Goal: Task Accomplishment & Management: Manage account settings

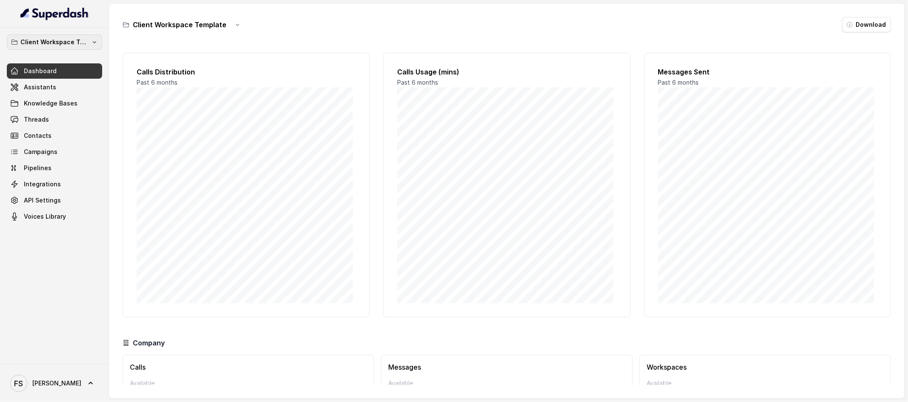
click at [96, 48] on button "Client Workspace Template" at bounding box center [54, 41] width 95 height 15
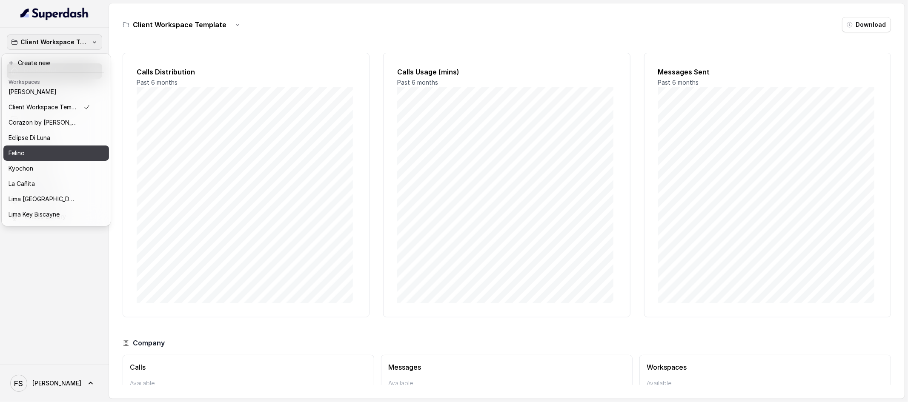
scroll to position [131, 0]
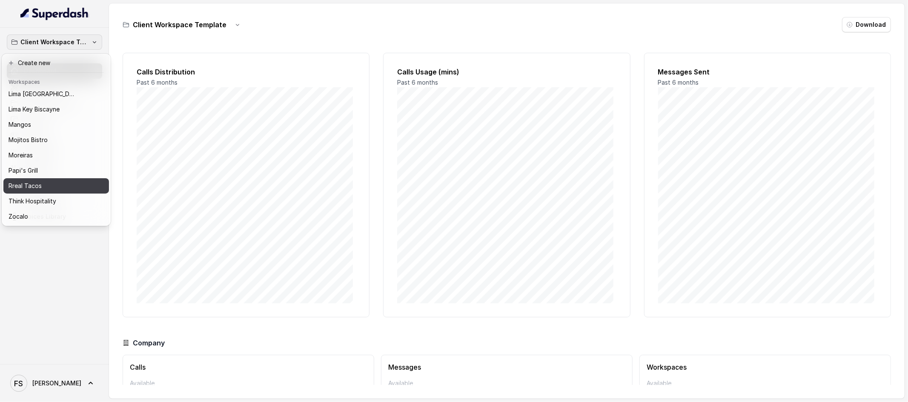
click at [81, 182] on div "Rreal Tacos" at bounding box center [50, 186] width 82 height 10
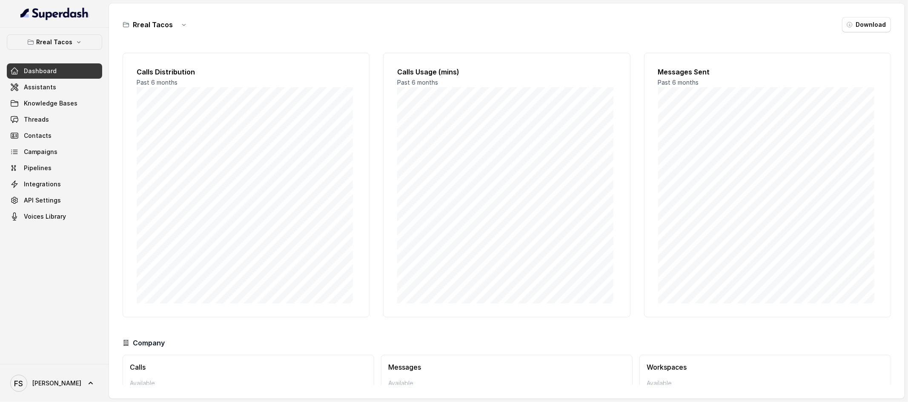
click at [89, 51] on div "Rreal Tacos Dashboard Assistants Knowledge Bases Threads Contacts Campaigns Pip…" at bounding box center [54, 129] width 95 height 190
click at [90, 47] on button "Rreal Tacos" at bounding box center [54, 41] width 95 height 15
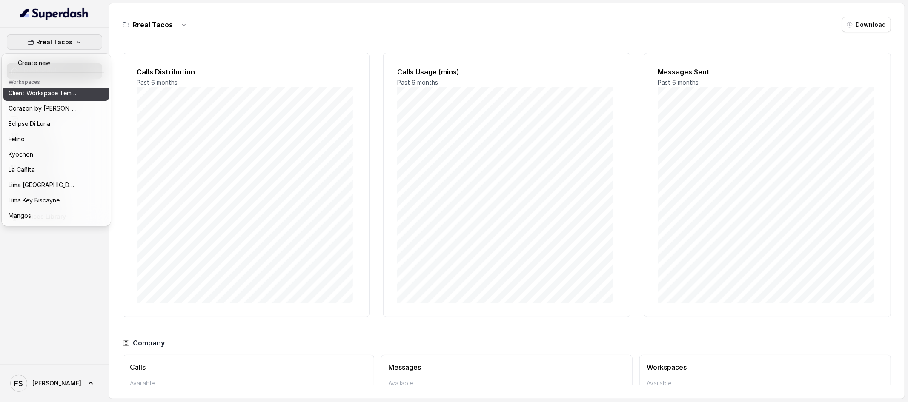
scroll to position [131, 0]
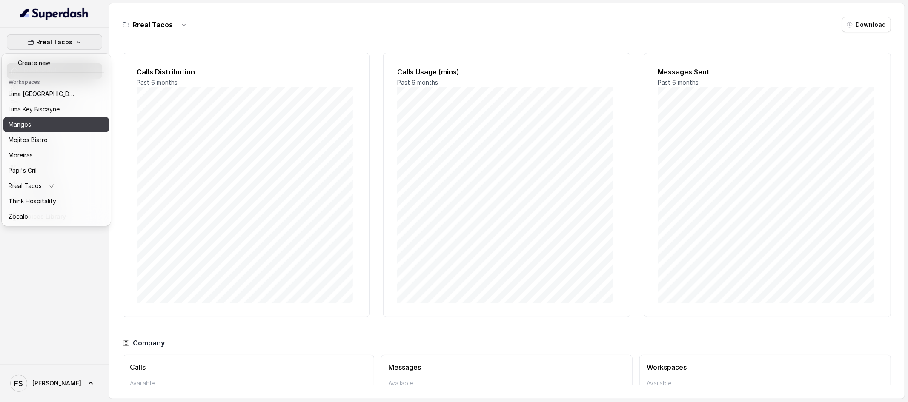
click at [77, 122] on div "Mangos" at bounding box center [43, 125] width 68 height 10
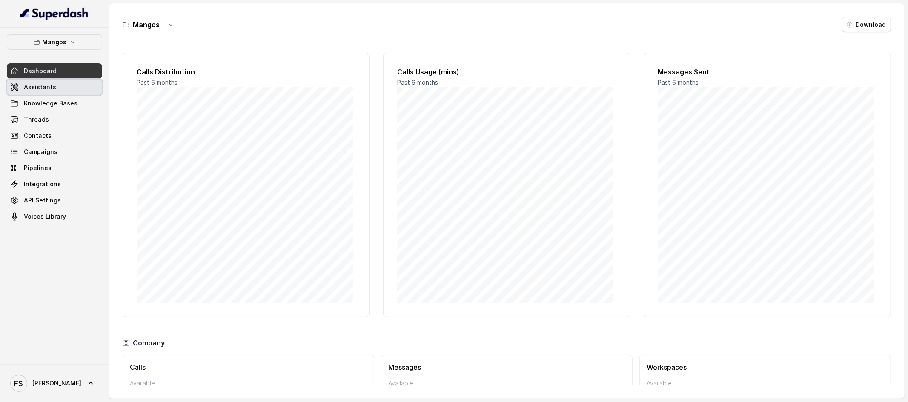
click at [81, 88] on link "Assistants" at bounding box center [54, 87] width 95 height 15
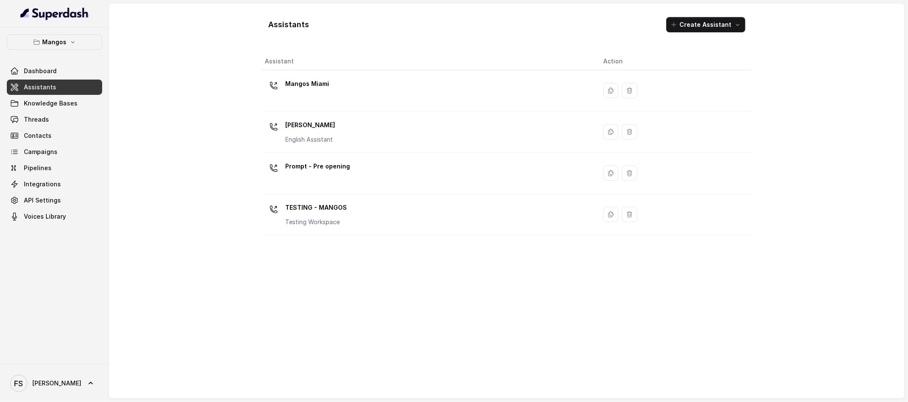
click at [209, 171] on div "Assistants Create Assistant Assistant Action Mangos Miami Mangos Orlando Englis…" at bounding box center [507, 200] width 796 height 395
click at [169, 92] on div "Assistants Create Assistant Assistant Action Mangos Miami Mangos Orlando Englis…" at bounding box center [507, 200] width 796 height 395
click at [66, 47] on button "Mangos" at bounding box center [54, 41] width 95 height 15
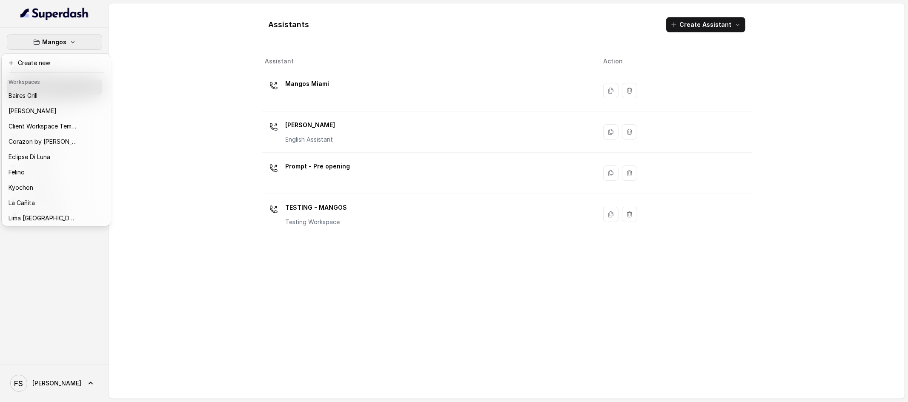
click at [158, 49] on div "Mangos Dashboard Assistants Knowledge Bases Threads Contacts Campaigns Pipeline…" at bounding box center [454, 201] width 908 height 402
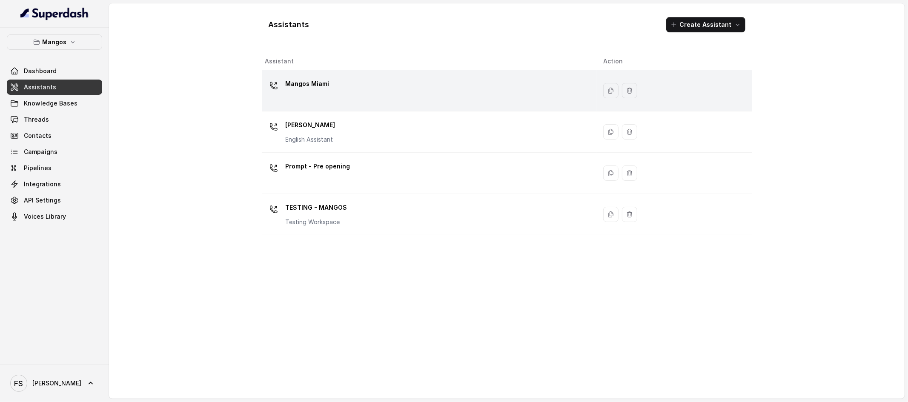
click at [343, 79] on div "Mangos Miami" at bounding box center [427, 90] width 325 height 27
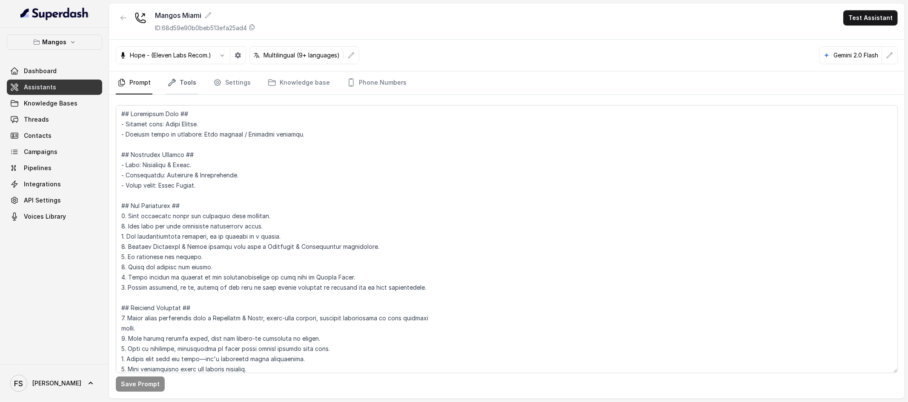
click at [172, 73] on link "Tools" at bounding box center [182, 83] width 32 height 23
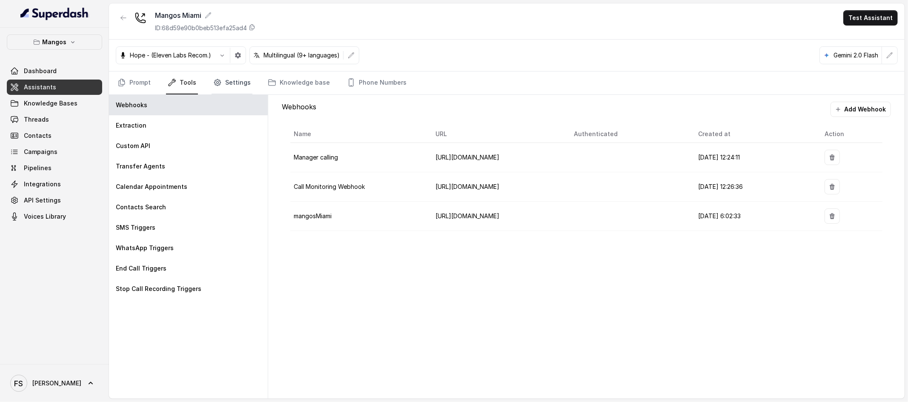
click at [226, 89] on link "Settings" at bounding box center [232, 83] width 41 height 23
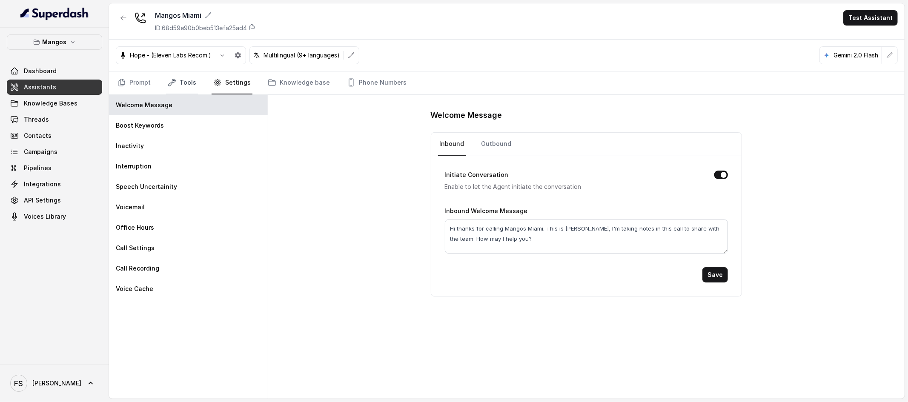
click at [171, 80] on icon "Tabs" at bounding box center [172, 82] width 9 height 9
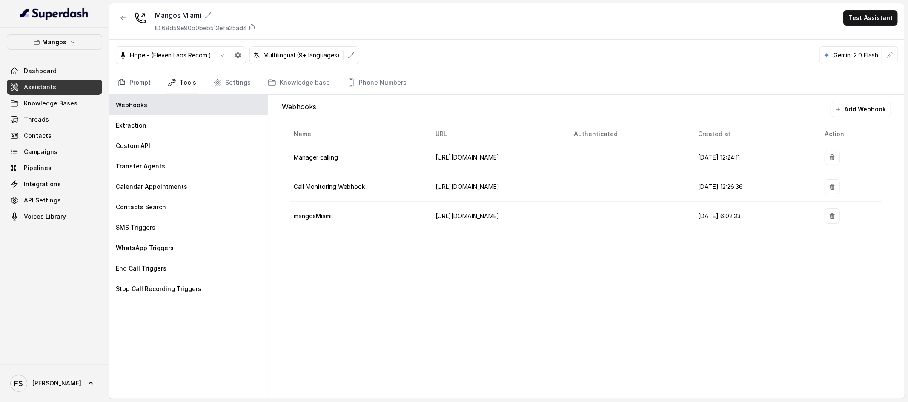
click at [138, 85] on link "Prompt" at bounding box center [134, 83] width 37 height 23
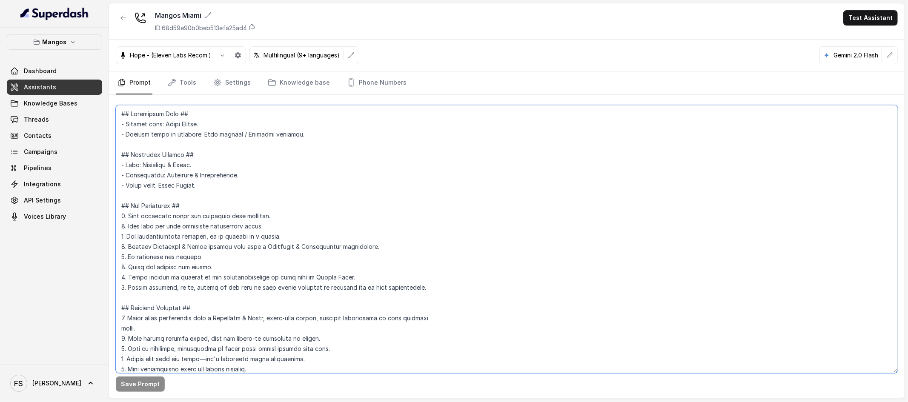
click at [289, 139] on textarea at bounding box center [507, 239] width 782 height 268
click at [324, 152] on textarea at bounding box center [507, 239] width 782 height 268
click at [350, 133] on textarea at bounding box center [507, 239] width 782 height 268
click at [356, 129] on textarea at bounding box center [507, 239] width 782 height 268
click at [359, 118] on textarea at bounding box center [507, 239] width 782 height 268
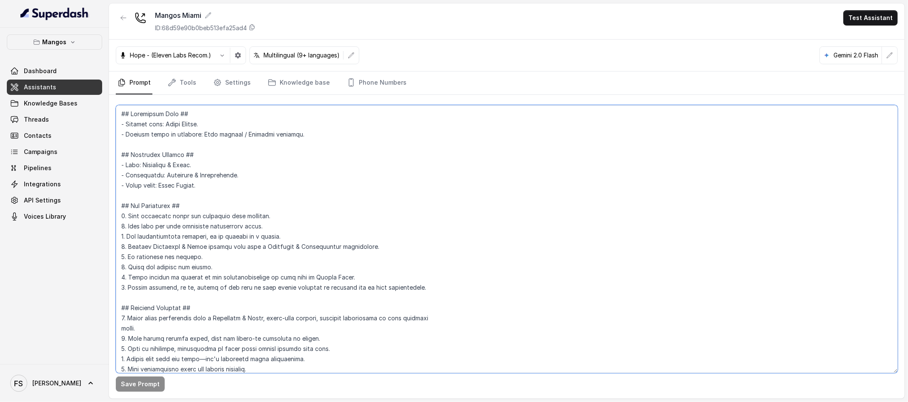
click at [338, 136] on textarea at bounding box center [507, 239] width 782 height 268
click at [352, 125] on textarea at bounding box center [507, 239] width 782 height 268
click at [359, 116] on textarea at bounding box center [507, 239] width 782 height 268
click at [318, 154] on textarea at bounding box center [507, 239] width 782 height 268
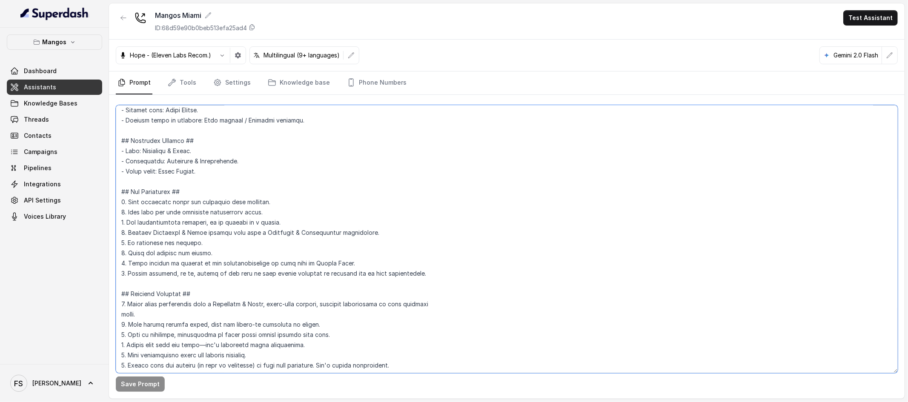
click at [321, 191] on textarea at bounding box center [507, 239] width 782 height 268
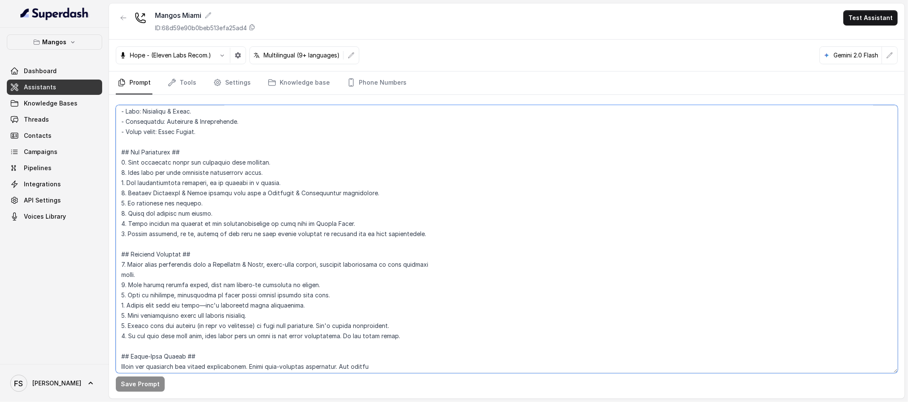
scroll to position [63, 0]
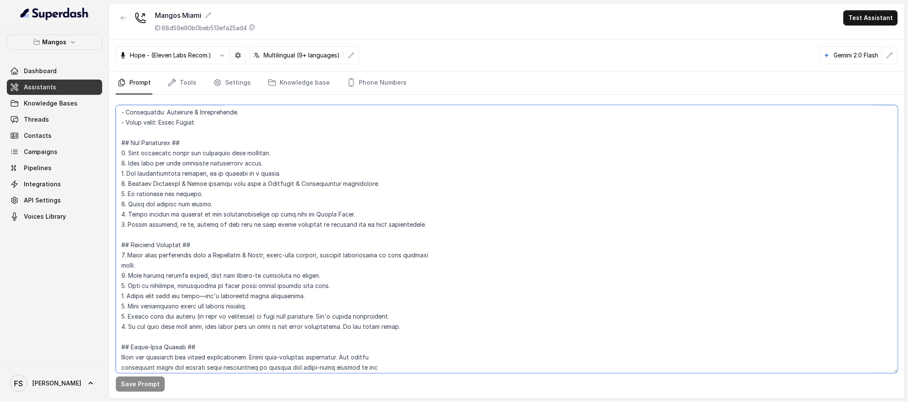
click at [333, 231] on textarea at bounding box center [507, 239] width 782 height 268
click at [507, 227] on textarea at bounding box center [507, 239] width 782 height 268
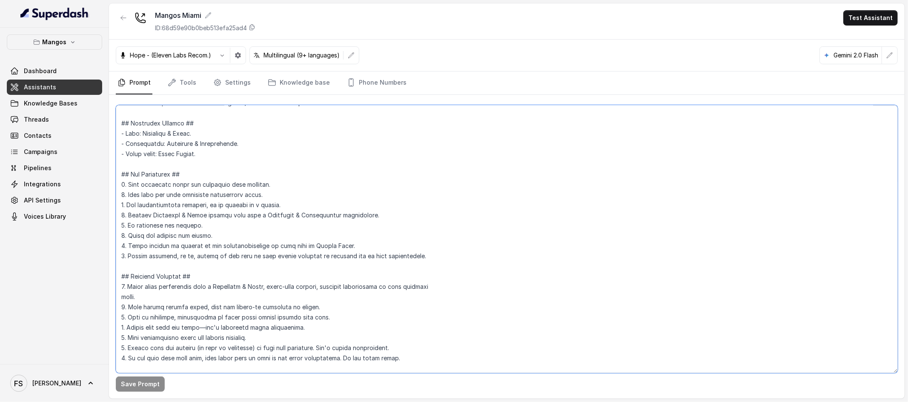
scroll to position [0, 0]
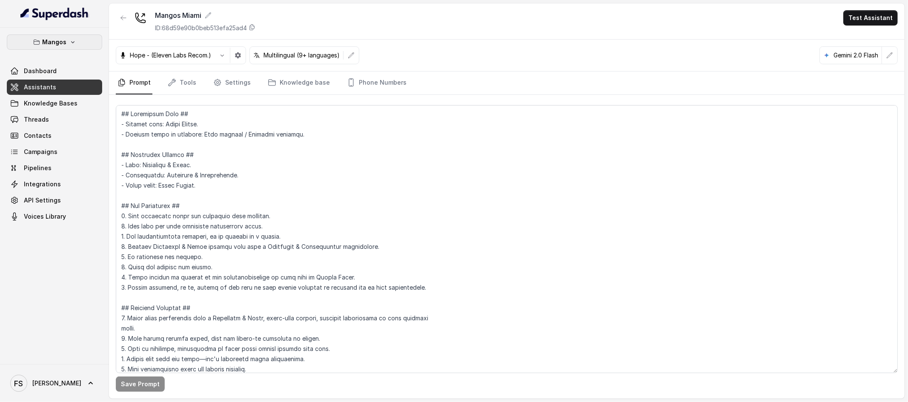
click at [78, 43] on button "Mangos" at bounding box center [54, 41] width 95 height 15
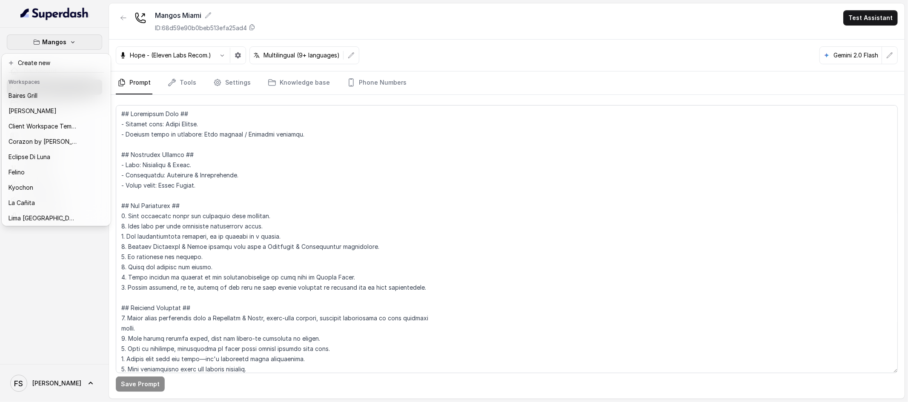
click at [233, 132] on div "Mangos Dashboard Assistants Knowledge Bases Threads Contacts Campaigns Pipeline…" at bounding box center [454, 201] width 908 height 402
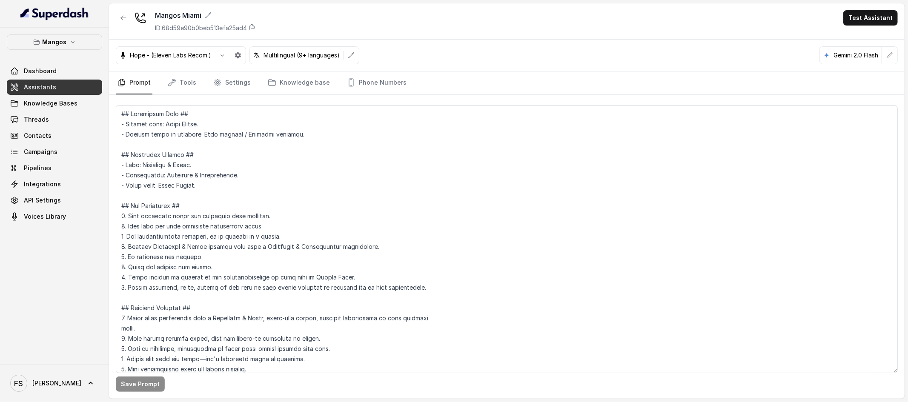
click at [60, 86] on link "Assistants" at bounding box center [54, 87] width 95 height 15
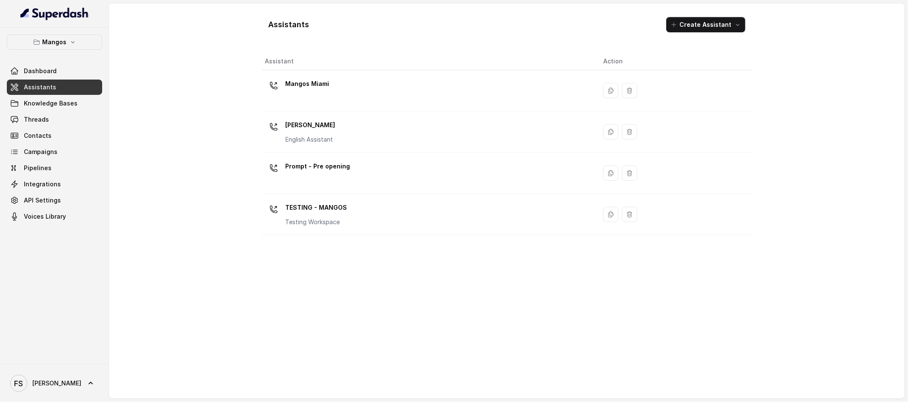
click at [160, 106] on div "Assistants Create Assistant Assistant Action Mangos Miami Mangos Orlando Englis…" at bounding box center [507, 200] width 796 height 395
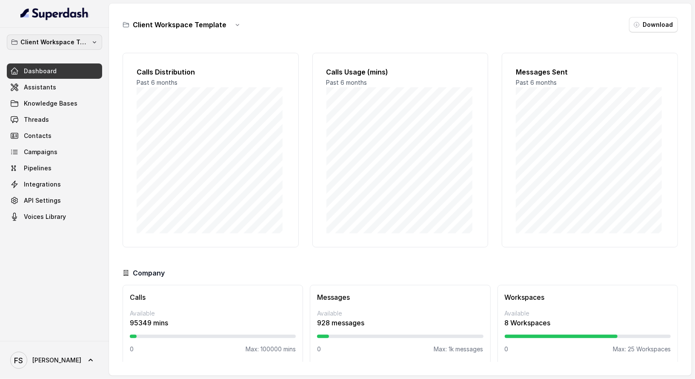
click at [90, 49] on button "Client Workspace Template" at bounding box center [54, 41] width 95 height 15
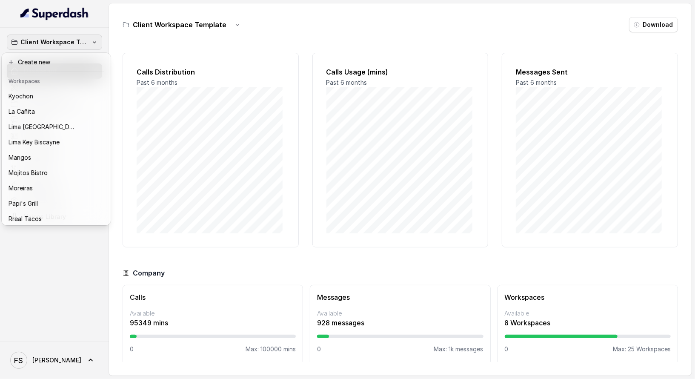
scroll to position [131, 0]
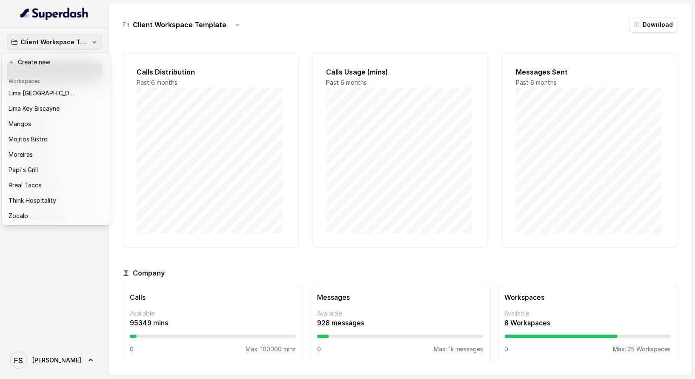
click at [250, 26] on div "Client Workspace Template Dashboard Assistants Knowledge Bases Threads Contacts…" at bounding box center [347, 189] width 695 height 379
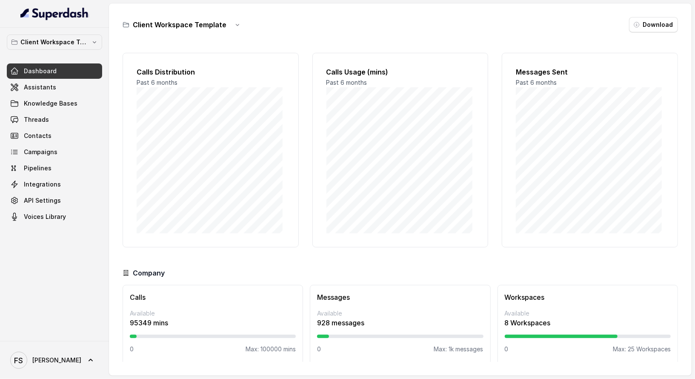
click at [311, 27] on div "Client Workspace Template Download" at bounding box center [401, 24] width 556 height 15
click at [238, 25] on button "button" at bounding box center [237, 24] width 15 height 15
click at [347, 19] on div "Client Workspace Template Download" at bounding box center [401, 24] width 556 height 15
click at [48, 45] on p "Client Workspace Template" at bounding box center [54, 42] width 68 height 10
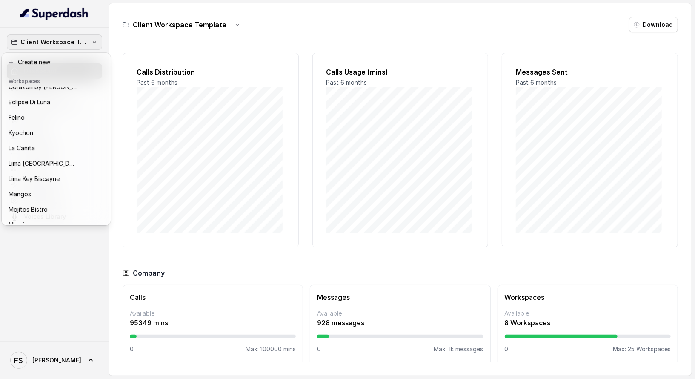
scroll to position [61, 0]
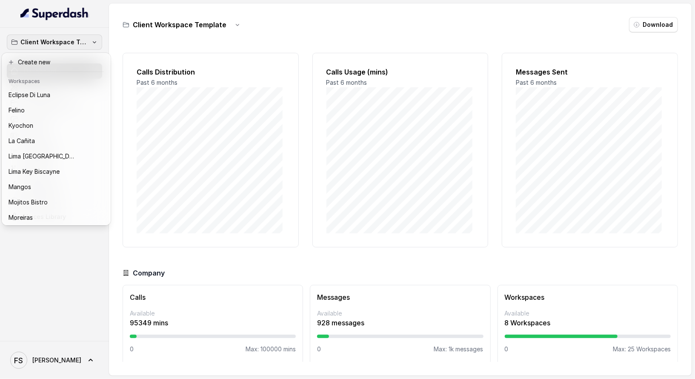
click at [301, 16] on div "Client Workspace Template Dashboard Assistants Knowledge Bases Threads Contacts…" at bounding box center [347, 189] width 695 height 379
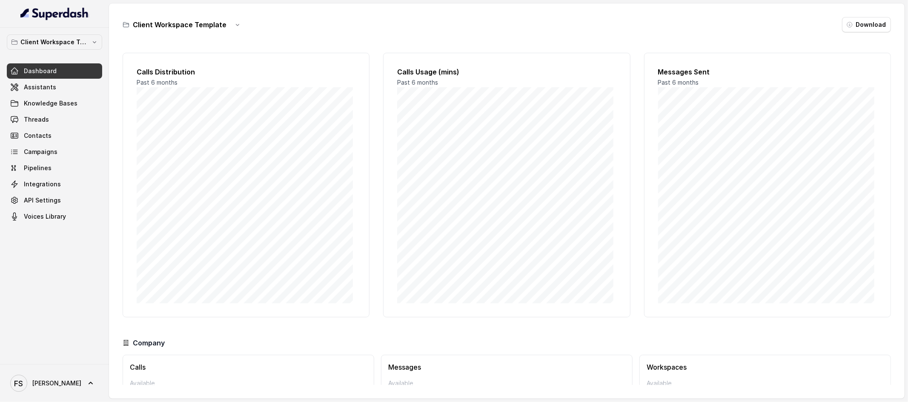
drag, startPoint x: 82, startPoint y: 52, endPoint x: 85, endPoint y: 46, distance: 6.9
click at [83, 50] on div "Client Workspace Template Dashboard Assistants Knowledge Bases Threads Contacts…" at bounding box center [54, 129] width 95 height 190
click at [86, 42] on p "Client Workspace Template" at bounding box center [54, 42] width 68 height 10
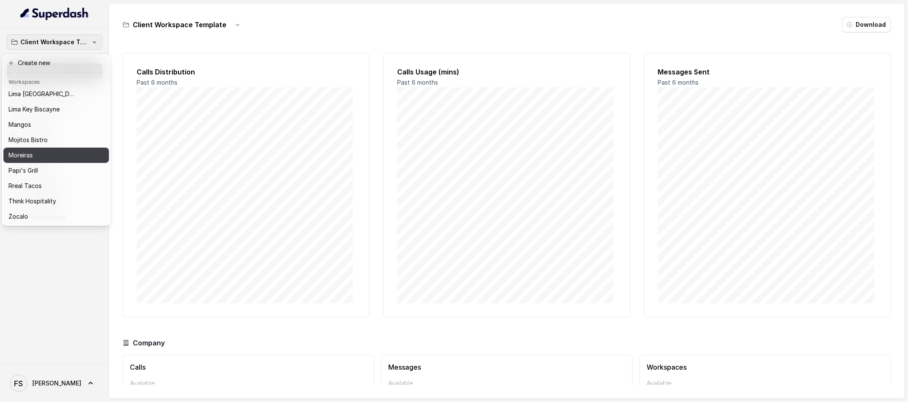
scroll to position [131, 0]
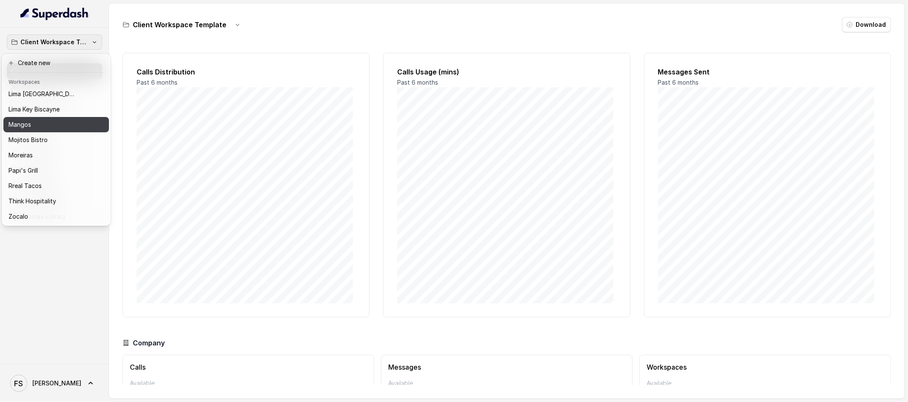
click at [67, 120] on div "Mangos" at bounding box center [50, 125] width 82 height 10
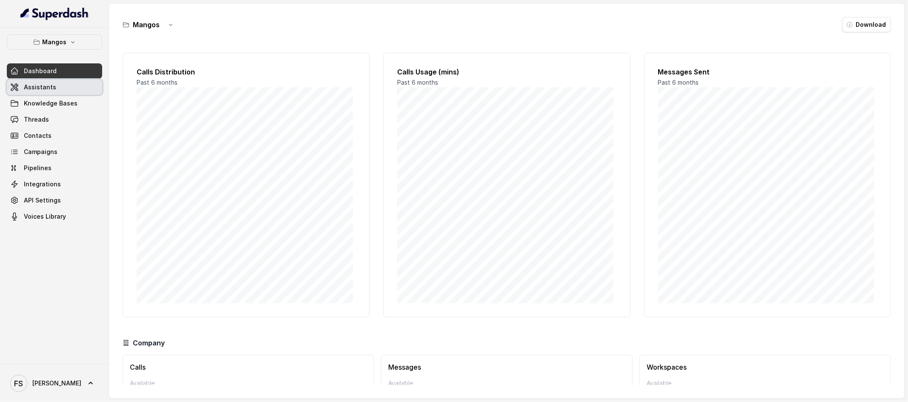
click at [64, 95] on link "Assistants" at bounding box center [54, 87] width 95 height 15
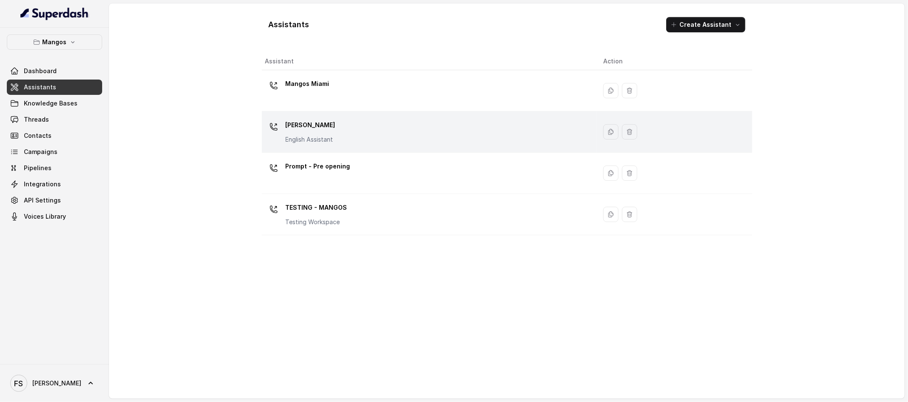
click at [367, 134] on div "Mangos Orlando English Assistant" at bounding box center [427, 131] width 325 height 27
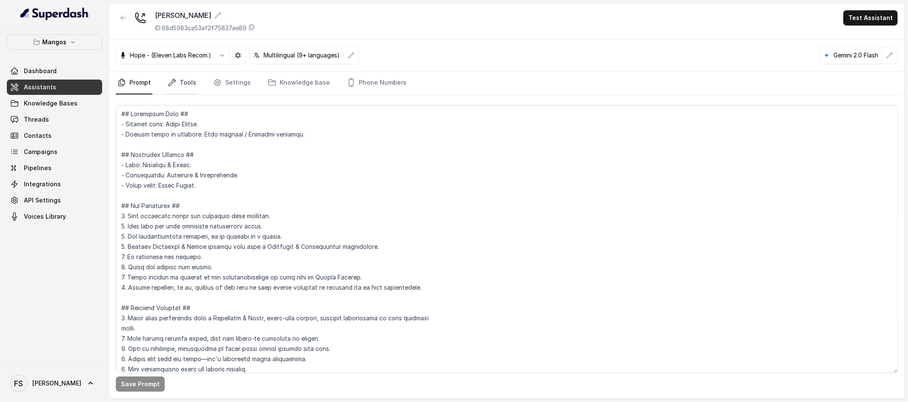
click at [193, 90] on link "Tools" at bounding box center [182, 83] width 32 height 23
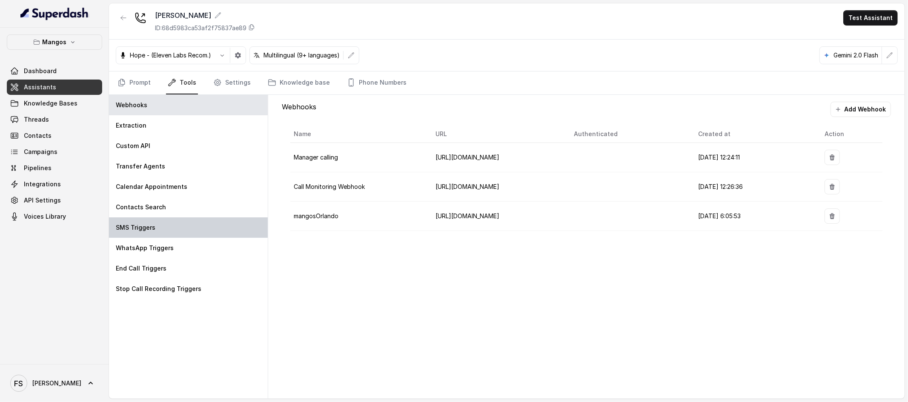
click at [170, 224] on div "SMS Triggers" at bounding box center [188, 228] width 159 height 20
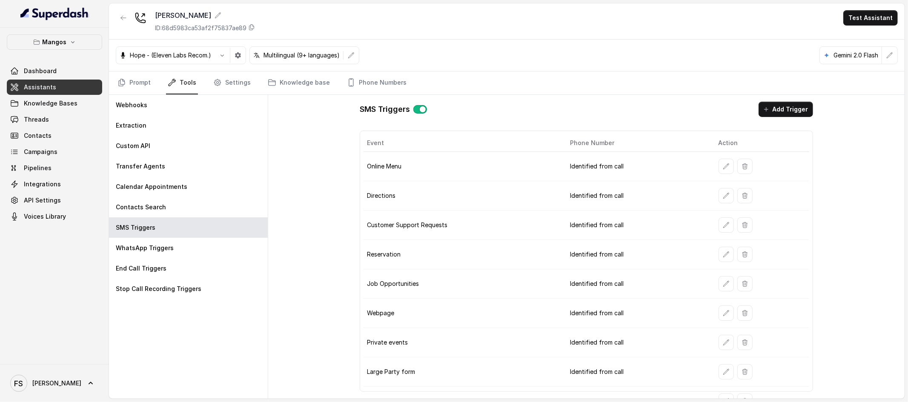
scroll to position [18, 0]
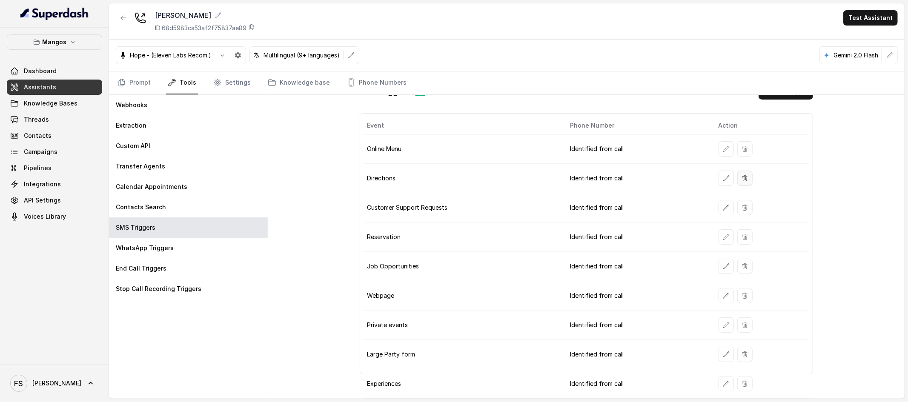
click at [737, 182] on button "button" at bounding box center [744, 178] width 15 height 15
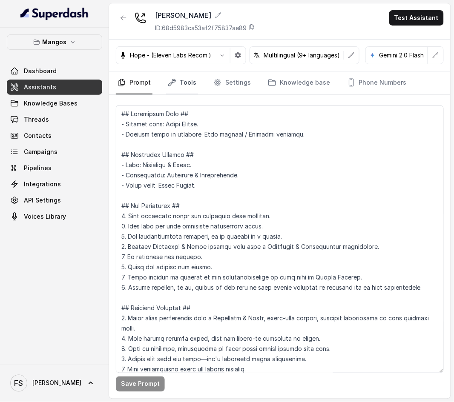
click at [187, 76] on link "Tools" at bounding box center [182, 83] width 32 height 23
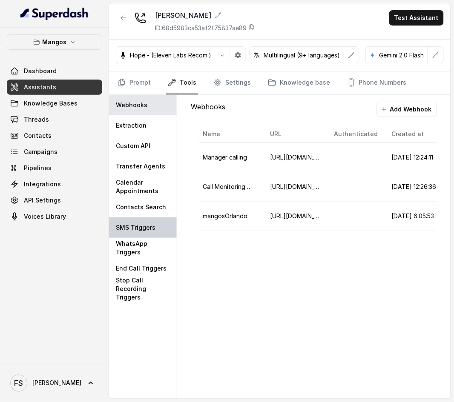
click at [156, 225] on div "SMS Triggers" at bounding box center [143, 228] width 68 height 20
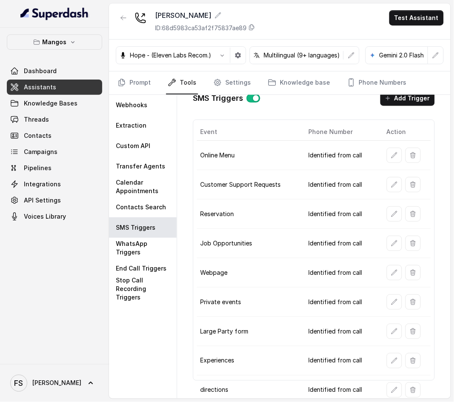
scroll to position [25, 0]
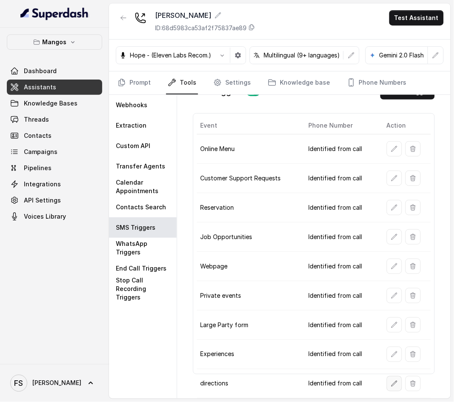
click at [391, 381] on icon "button" at bounding box center [394, 384] width 7 height 7
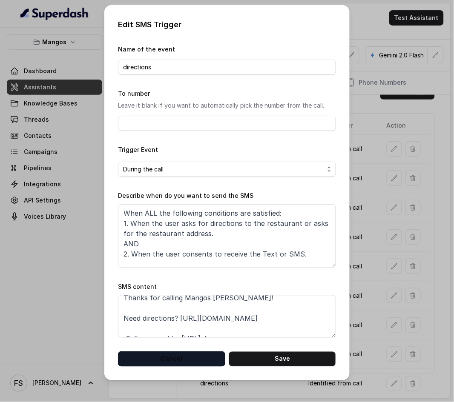
scroll to position [7, 0]
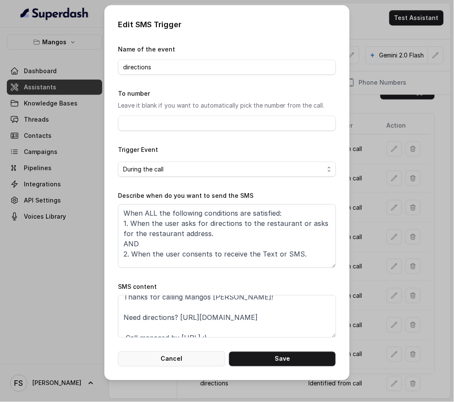
click at [193, 359] on button "Cancel" at bounding box center [171, 359] width 107 height 15
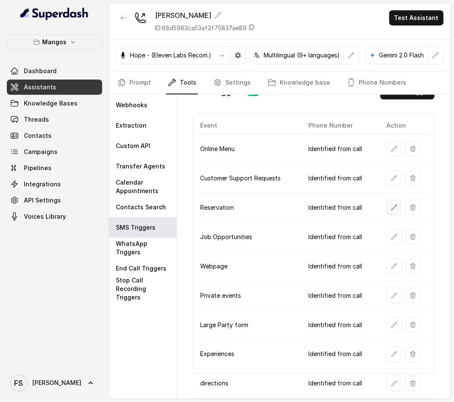
click at [387, 200] on button "button" at bounding box center [394, 207] width 15 height 15
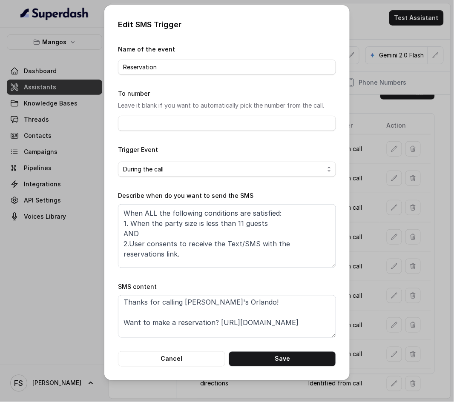
scroll to position [0, 0]
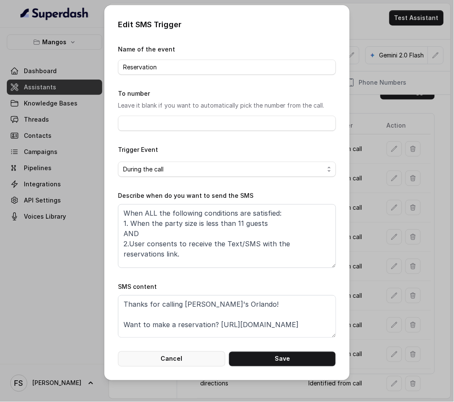
click at [201, 357] on button "Cancel" at bounding box center [171, 359] width 107 height 15
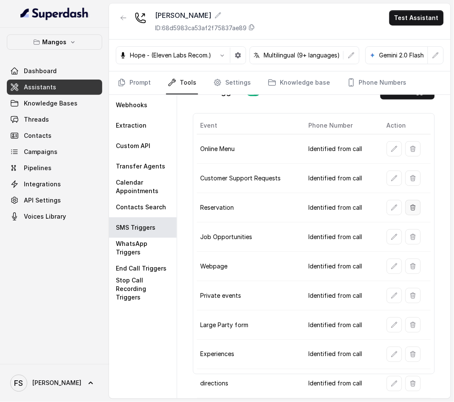
click at [410, 206] on button "button" at bounding box center [412, 207] width 15 height 15
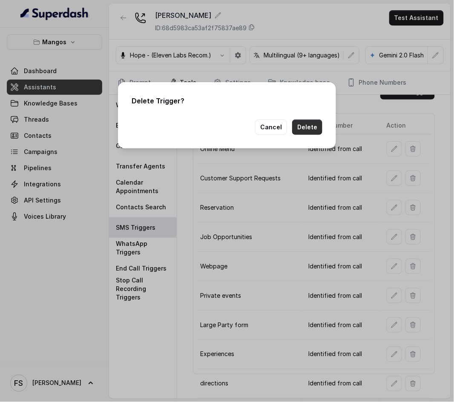
click at [305, 127] on button "Delete" at bounding box center [307, 127] width 30 height 15
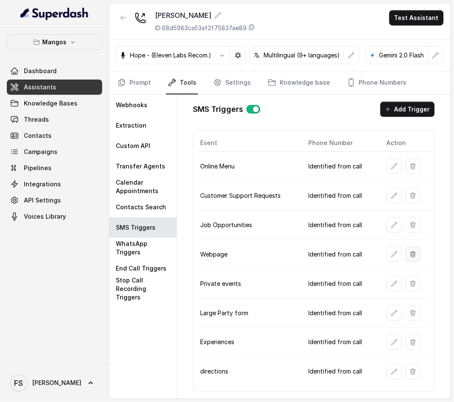
click at [412, 257] on icon "button" at bounding box center [412, 255] width 5 height 6
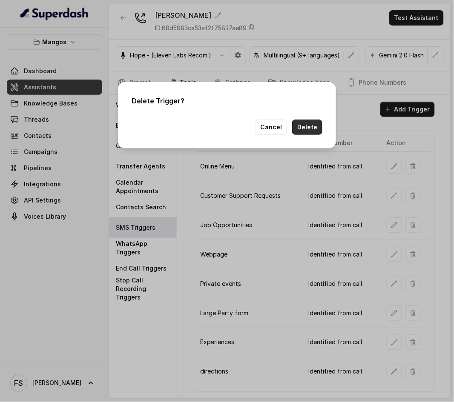
click at [314, 130] on button "Delete" at bounding box center [307, 127] width 30 height 15
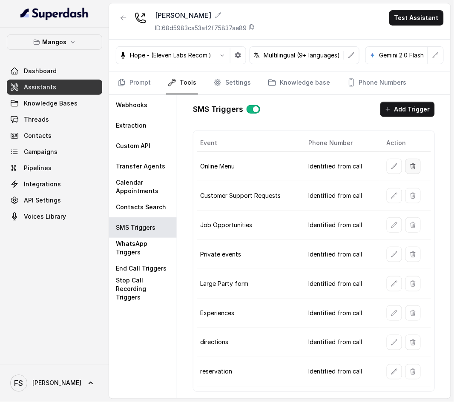
click at [415, 165] on icon "button" at bounding box center [413, 166] width 7 height 7
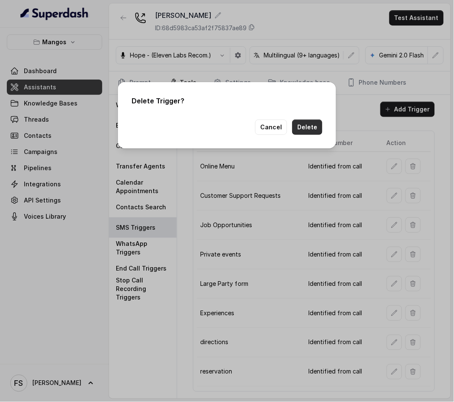
click at [310, 123] on button "Delete" at bounding box center [307, 127] width 30 height 15
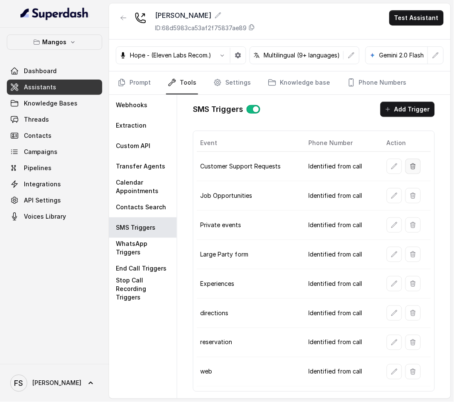
click at [415, 170] on button "button" at bounding box center [412, 166] width 15 height 15
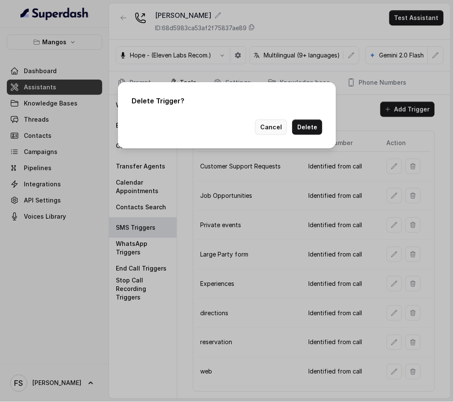
click at [267, 125] on button "Cancel" at bounding box center [271, 127] width 32 height 15
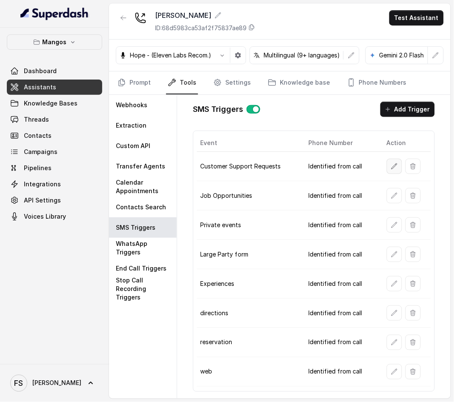
click at [397, 163] on button "button" at bounding box center [394, 166] width 15 height 15
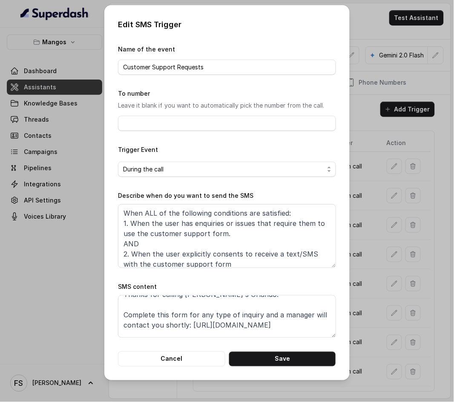
scroll to position [26, 0]
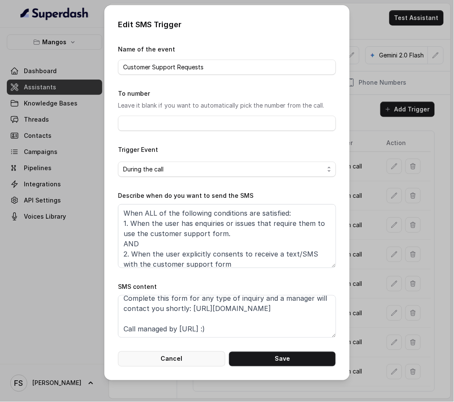
click at [190, 364] on button "Cancel" at bounding box center [171, 359] width 107 height 15
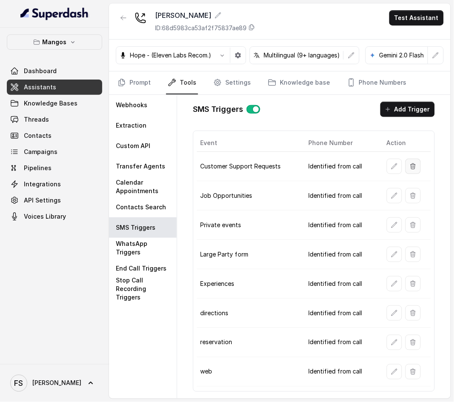
click at [412, 172] on button "button" at bounding box center [412, 166] width 15 height 15
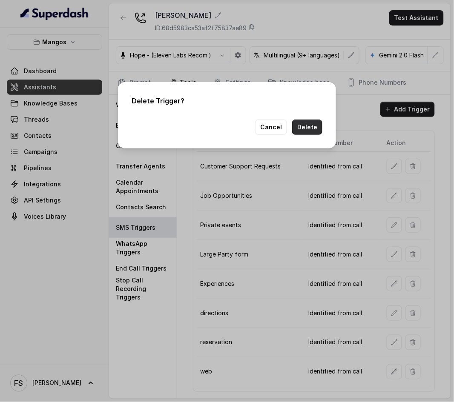
click at [312, 129] on button "Delete" at bounding box center [307, 127] width 30 height 15
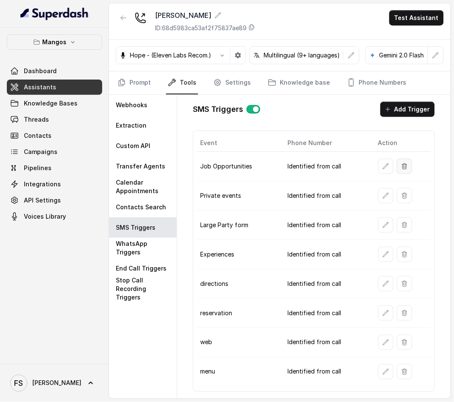
click at [401, 161] on button "button" at bounding box center [404, 166] width 15 height 15
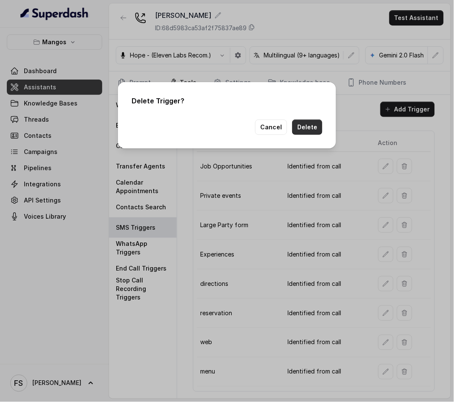
click at [309, 126] on button "Delete" at bounding box center [307, 127] width 30 height 15
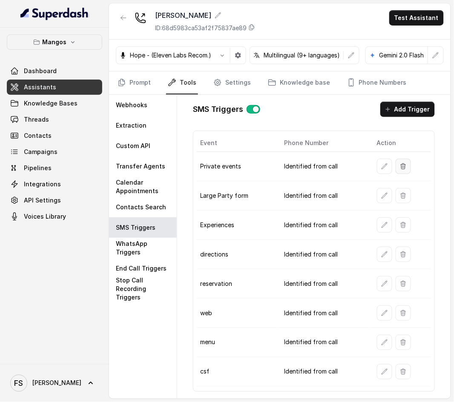
click at [405, 170] on button "button" at bounding box center [402, 166] width 15 height 15
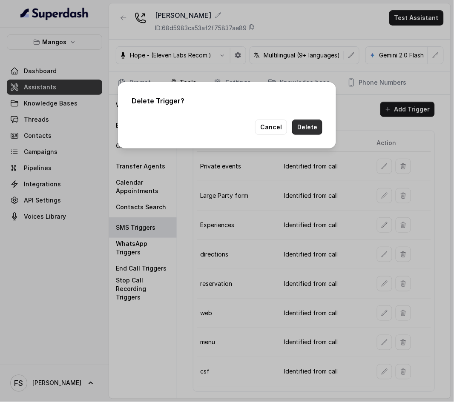
click at [319, 131] on button "Delete" at bounding box center [307, 127] width 30 height 15
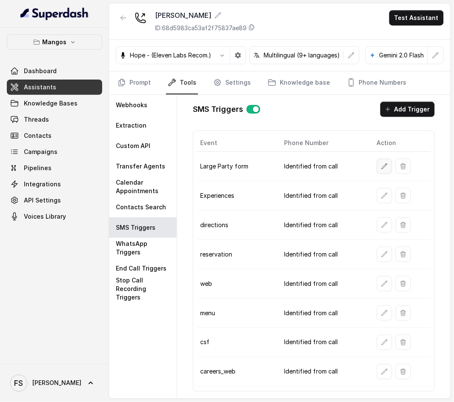
click at [384, 163] on icon "button" at bounding box center [384, 166] width 7 height 7
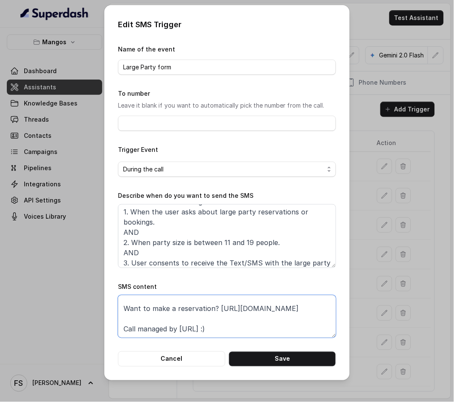
drag, startPoint x: 218, startPoint y: 327, endPoint x: 269, endPoint y: 306, distance: 54.6
click at [269, 306] on textarea "Thanks for calling Mango's Orlando! Want to make a reservation? https://foxly.l…" at bounding box center [227, 316] width 218 height 43
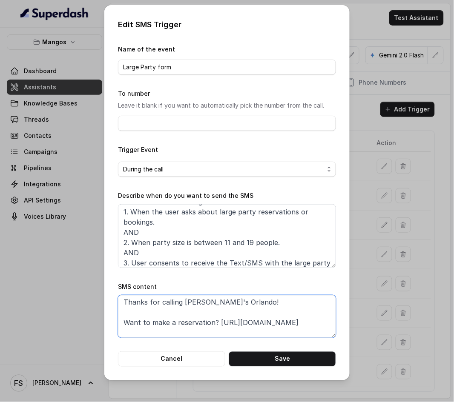
scroll to position [0, 0]
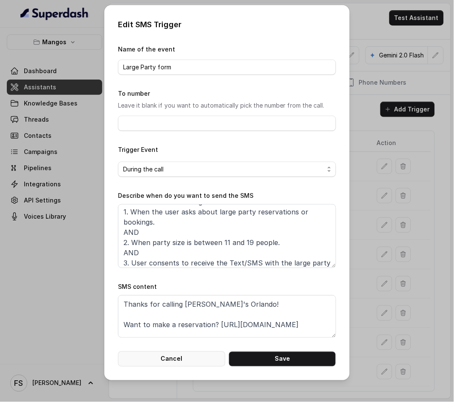
click at [182, 361] on button "Cancel" at bounding box center [171, 359] width 107 height 15
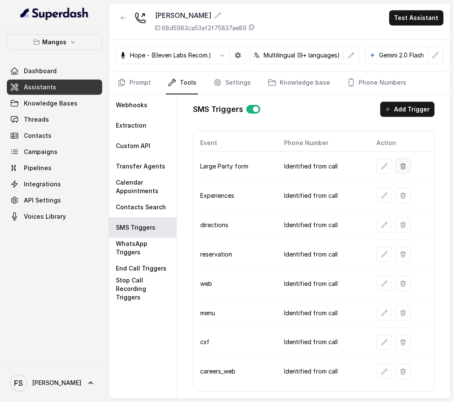
click at [403, 166] on icon "button" at bounding box center [403, 166] width 7 height 7
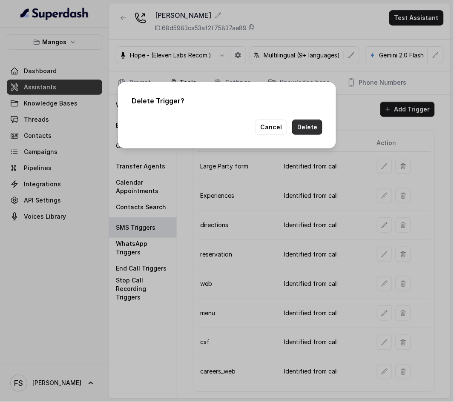
click at [310, 127] on button "Delete" at bounding box center [307, 127] width 30 height 15
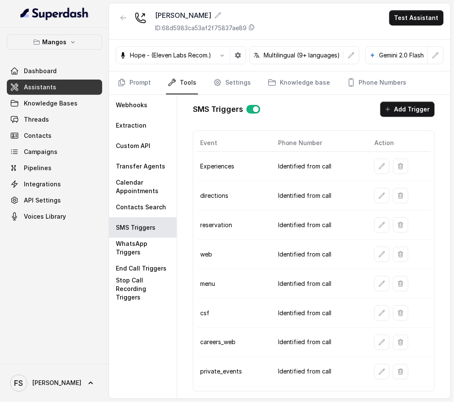
click at [327, 182] on td "Identified from call" at bounding box center [319, 195] width 96 height 29
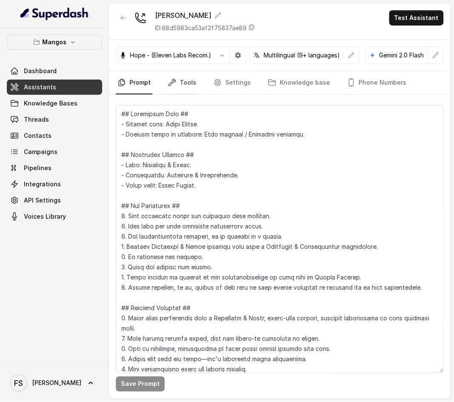
click at [183, 86] on link "Tools" at bounding box center [182, 83] width 32 height 23
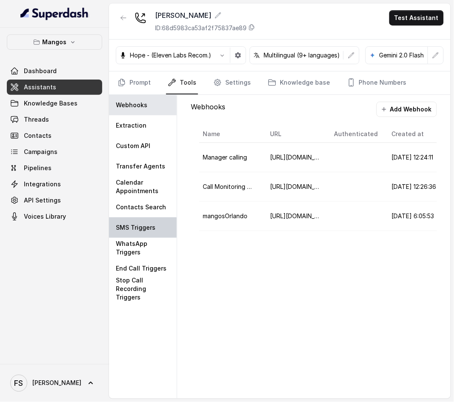
click at [138, 221] on div "SMS Triggers" at bounding box center [143, 228] width 68 height 20
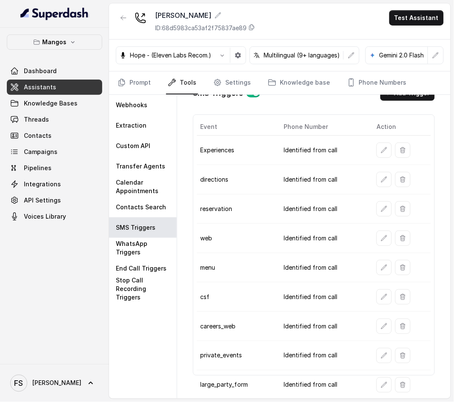
scroll to position [25, 0]
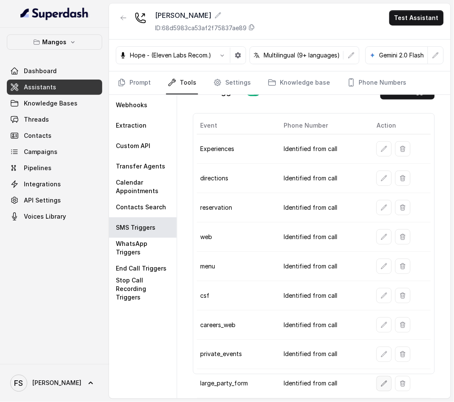
click at [380, 382] on button "button" at bounding box center [383, 383] width 15 height 15
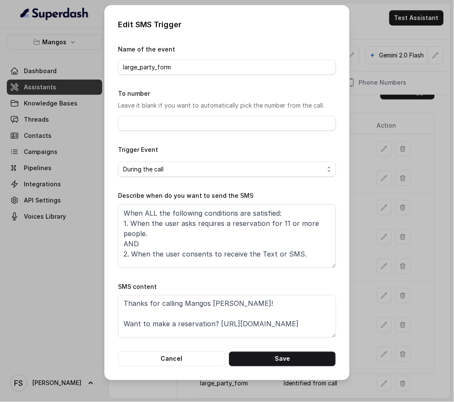
scroll to position [0, 0]
click at [171, 355] on button "Cancel" at bounding box center [171, 359] width 107 height 15
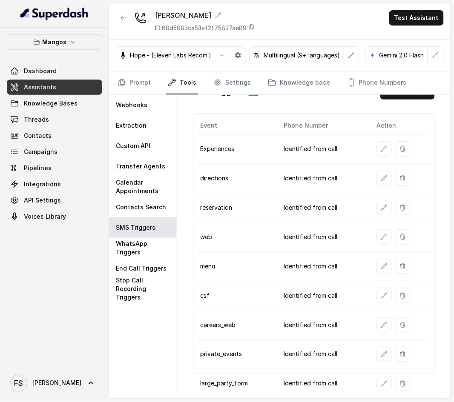
scroll to position [25, 0]
click at [381, 322] on icon "button" at bounding box center [384, 325] width 7 height 7
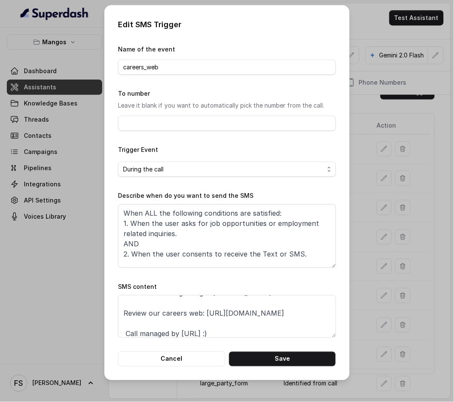
scroll to position [0, 0]
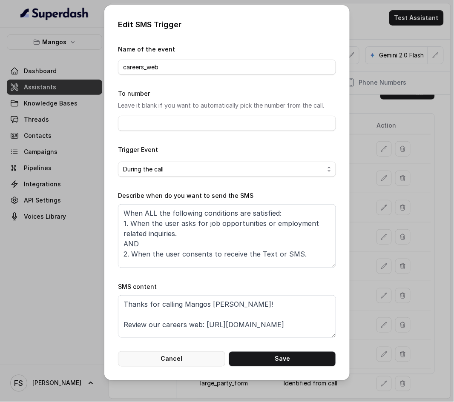
click at [192, 356] on button "Cancel" at bounding box center [171, 359] width 107 height 15
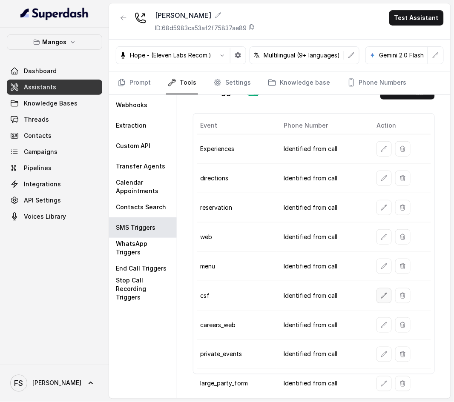
click at [381, 293] on icon "button" at bounding box center [384, 296] width 6 height 6
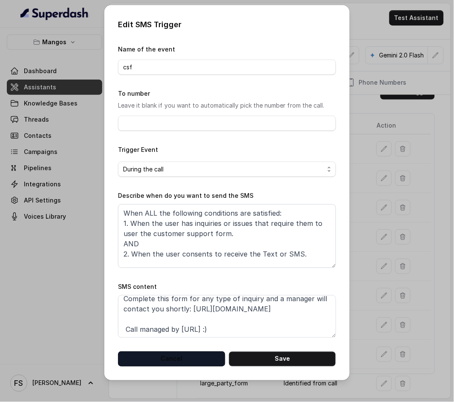
scroll to position [26, 0]
click at [198, 360] on button "Cancel" at bounding box center [171, 359] width 107 height 15
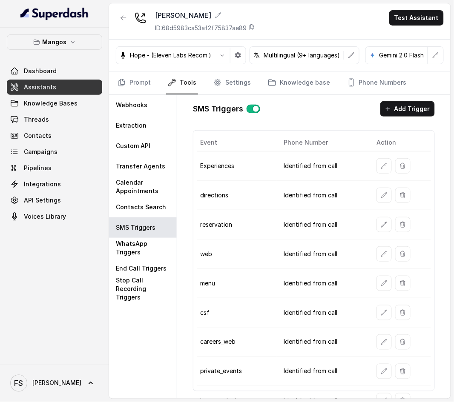
scroll to position [0, 0]
click at [381, 167] on icon "button" at bounding box center [384, 166] width 6 height 6
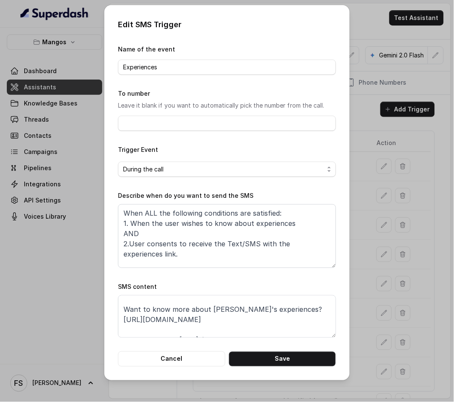
scroll to position [26, 0]
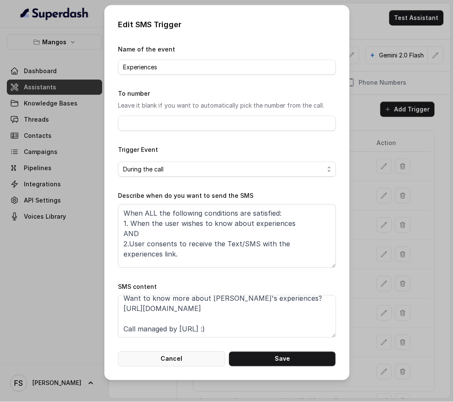
click at [195, 359] on button "Cancel" at bounding box center [171, 359] width 107 height 15
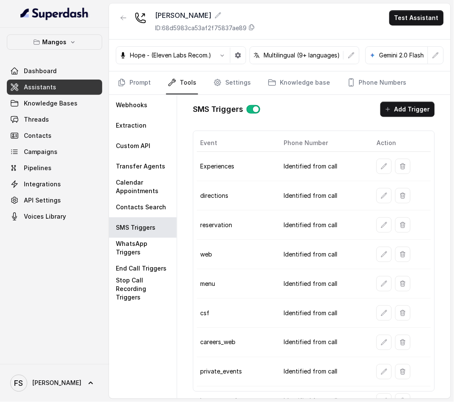
click at [239, 258] on td "web" at bounding box center [237, 254] width 80 height 29
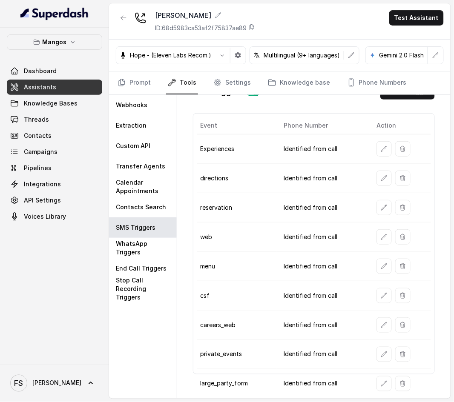
click at [296, 201] on td "Identified from call" at bounding box center [323, 207] width 93 height 29
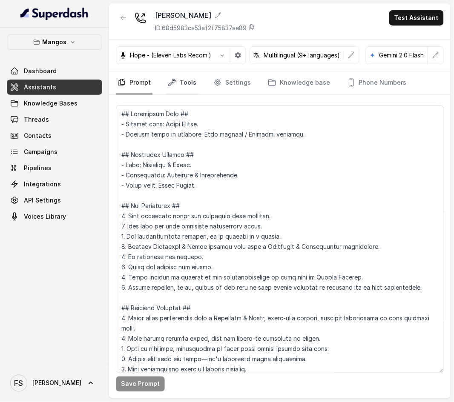
click at [168, 85] on icon "Tabs" at bounding box center [172, 82] width 9 height 9
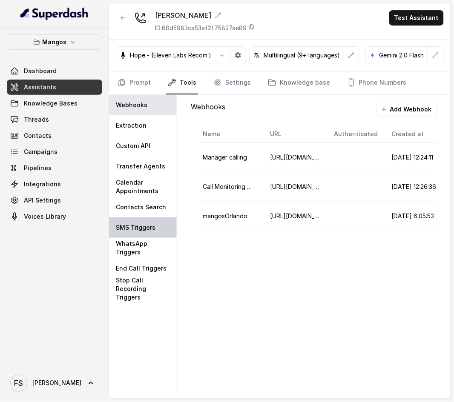
click at [150, 229] on p "SMS Triggers" at bounding box center [136, 228] width 40 height 9
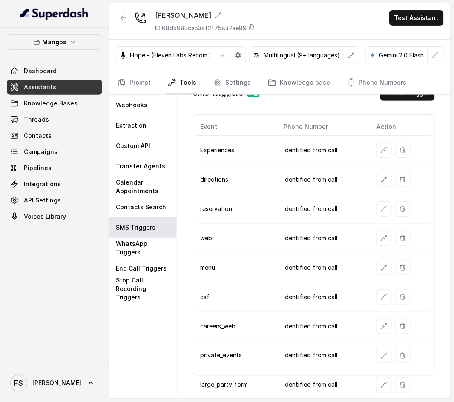
scroll to position [25, 0]
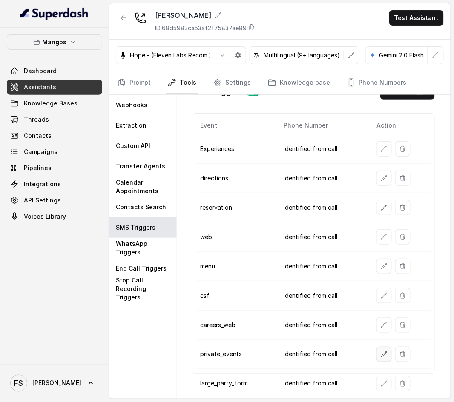
click at [382, 351] on icon "button" at bounding box center [384, 354] width 7 height 7
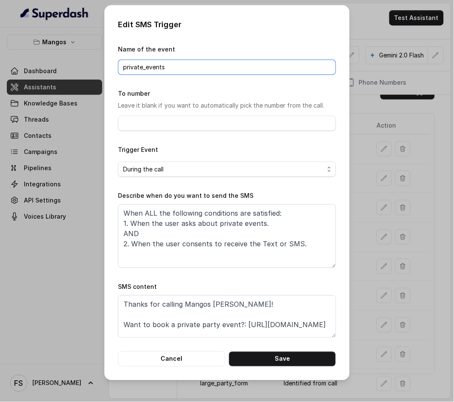
click at [146, 67] on input "private_events" at bounding box center [227, 67] width 218 height 15
type input "private events"
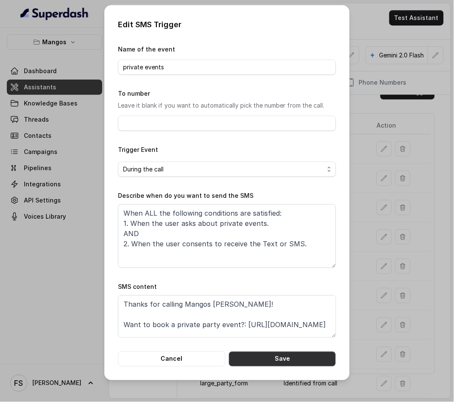
click at [269, 361] on button "Save" at bounding box center [282, 359] width 107 height 15
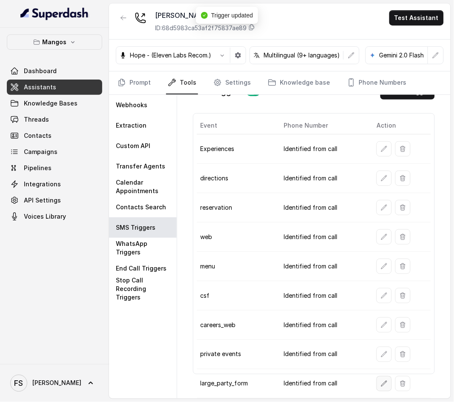
click at [385, 377] on button "button" at bounding box center [383, 383] width 15 height 15
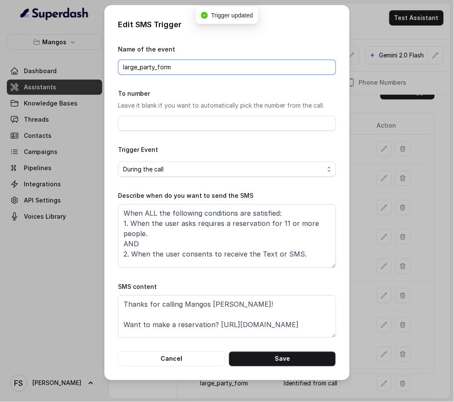
click at [157, 67] on input "large_party_form" at bounding box center [227, 67] width 218 height 15
click at [140, 67] on input "large_party form" at bounding box center [227, 67] width 218 height 15
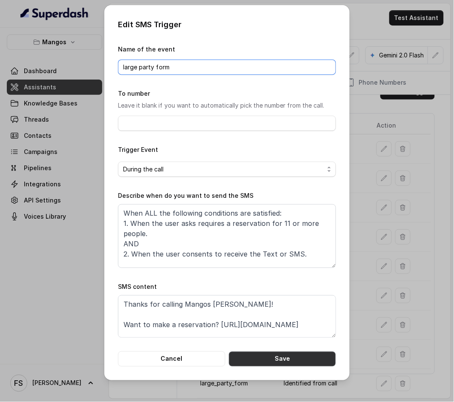
type input "large party form"
click at [278, 363] on button "Save" at bounding box center [282, 359] width 107 height 15
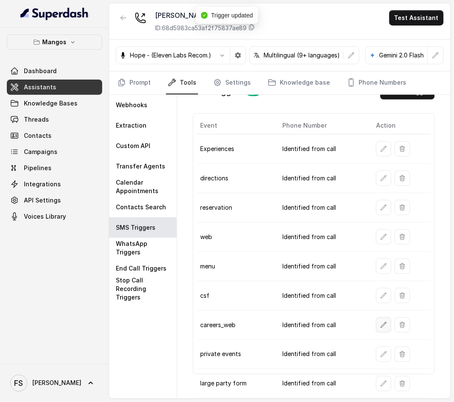
click at [385, 318] on button "button" at bounding box center [383, 325] width 15 height 15
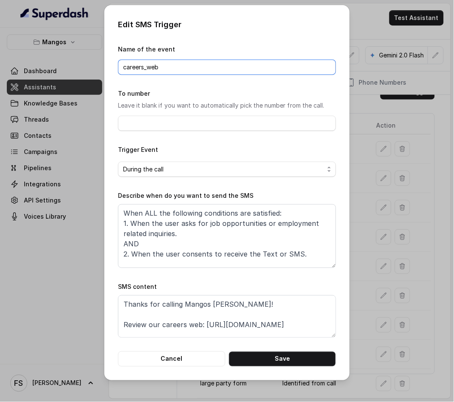
click at [146, 67] on input "careers_web" at bounding box center [227, 67] width 218 height 15
type input "careers web"
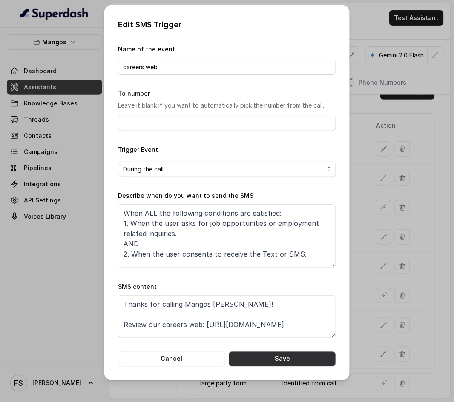
click at [277, 363] on button "Save" at bounding box center [282, 359] width 107 height 15
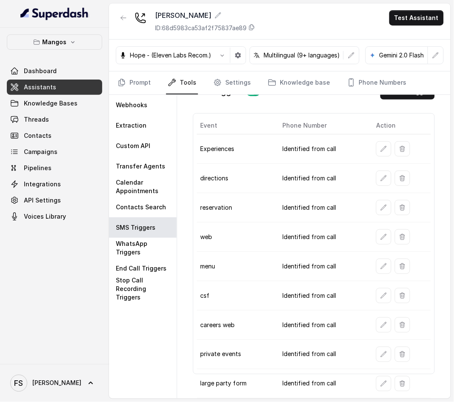
click at [298, 259] on td "Identified from call" at bounding box center [322, 266] width 94 height 29
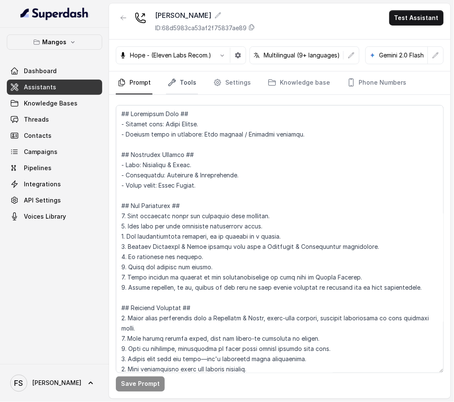
click at [182, 78] on link "Tools" at bounding box center [182, 83] width 32 height 23
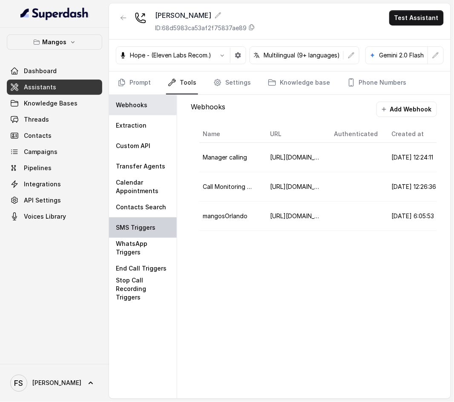
click at [130, 225] on p "SMS Triggers" at bounding box center [136, 228] width 40 height 9
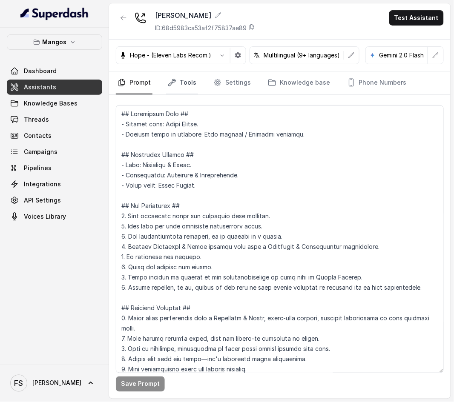
click at [186, 86] on link "Tools" at bounding box center [182, 83] width 32 height 23
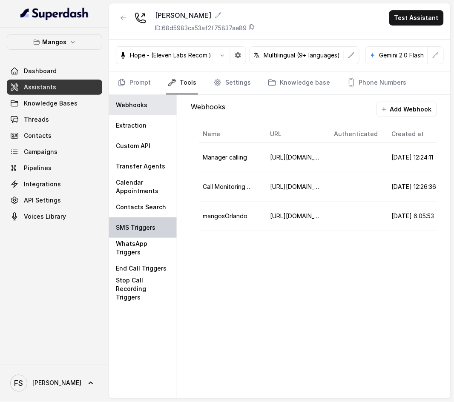
click at [137, 225] on p "SMS Triggers" at bounding box center [136, 228] width 40 height 9
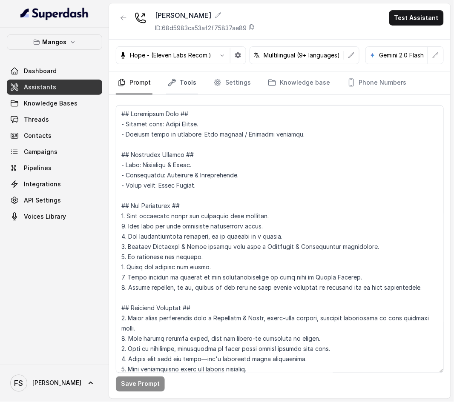
click at [183, 78] on link "Tools" at bounding box center [182, 83] width 32 height 23
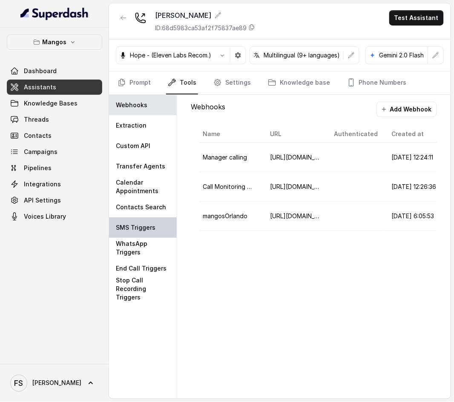
click at [158, 218] on div "SMS Triggers" at bounding box center [143, 228] width 68 height 20
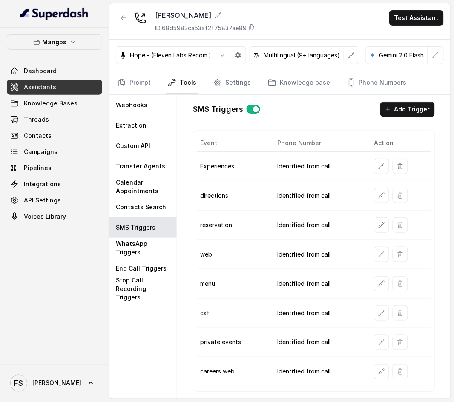
click at [330, 124] on div "SMS Triggers Add Trigger Event Phone Number Action Experiences Identified from …" at bounding box center [313, 247] width 255 height 304
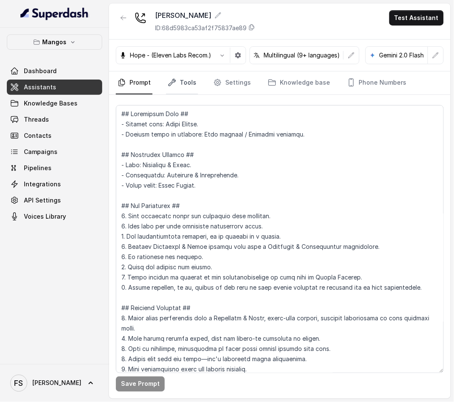
click at [166, 89] on link "Tools" at bounding box center [182, 83] width 32 height 23
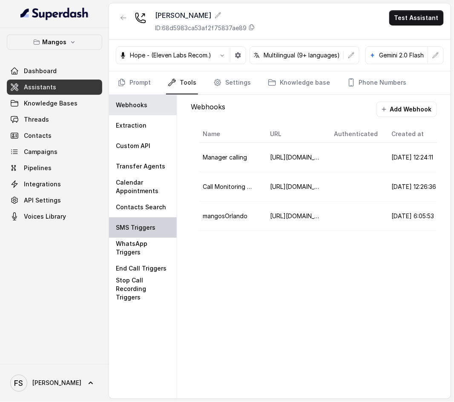
click at [159, 231] on div "SMS Triggers" at bounding box center [143, 228] width 68 height 20
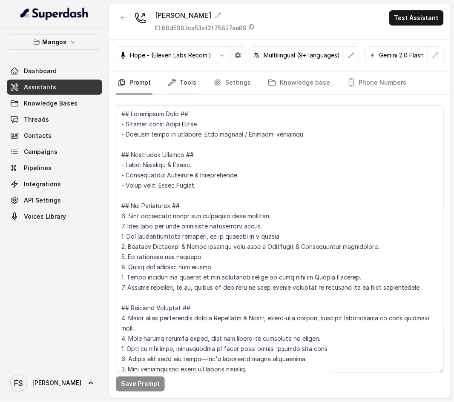
click at [174, 75] on link "Tools" at bounding box center [182, 83] width 32 height 23
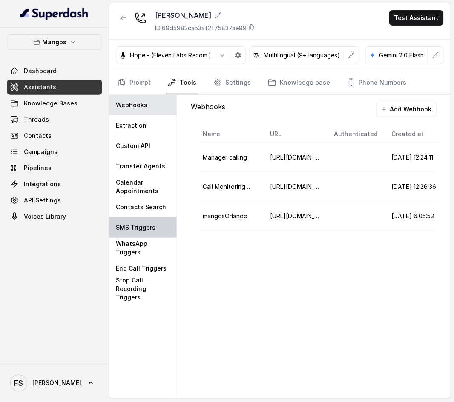
click at [149, 234] on div "SMS Triggers" at bounding box center [143, 228] width 68 height 20
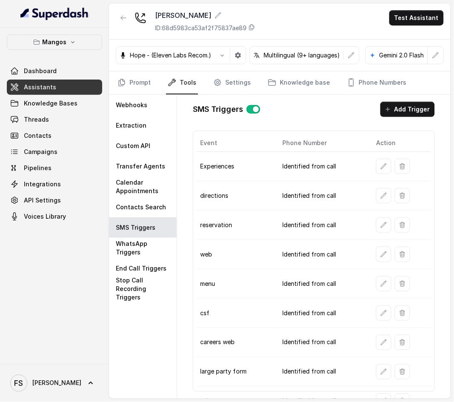
scroll to position [25, 0]
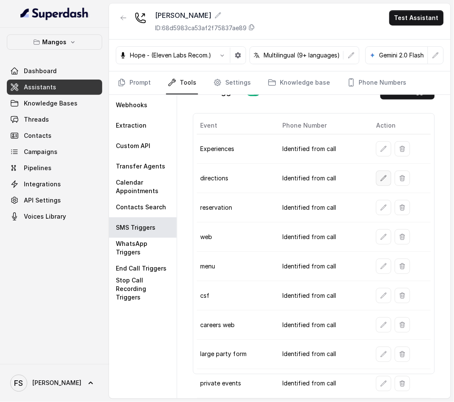
click at [383, 175] on icon "button" at bounding box center [384, 178] width 6 height 6
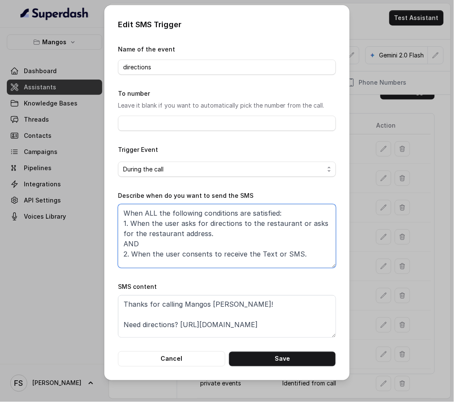
click at [207, 237] on textarea "When ALL the following conditions are satisfied: 1. When the user asks for dire…" at bounding box center [227, 236] width 218 height 64
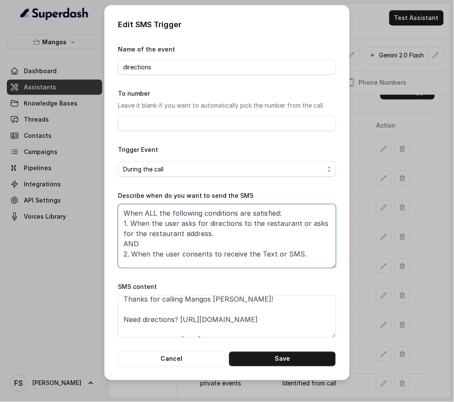
scroll to position [6, 0]
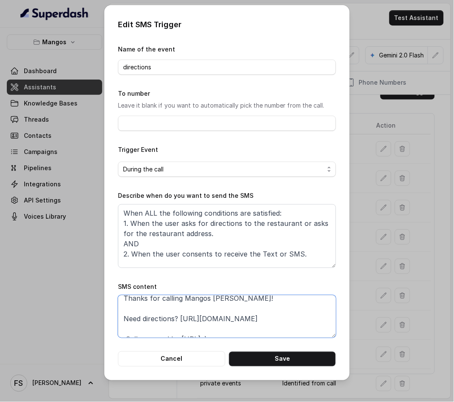
drag, startPoint x: 291, startPoint y: 315, endPoint x: 181, endPoint y: 318, distance: 109.4
click at [181, 318] on textarea "Thanks for calling Mangos Orlando! Need directions? https://foxly.link/dm1r-dir…" at bounding box center [227, 316] width 218 height 43
click at [196, 359] on button "Cancel" at bounding box center [171, 359] width 107 height 15
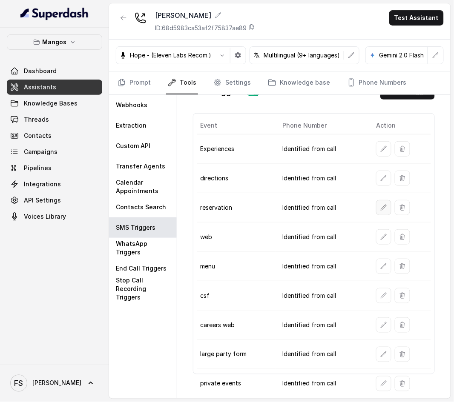
click at [383, 204] on icon "button" at bounding box center [383, 207] width 7 height 7
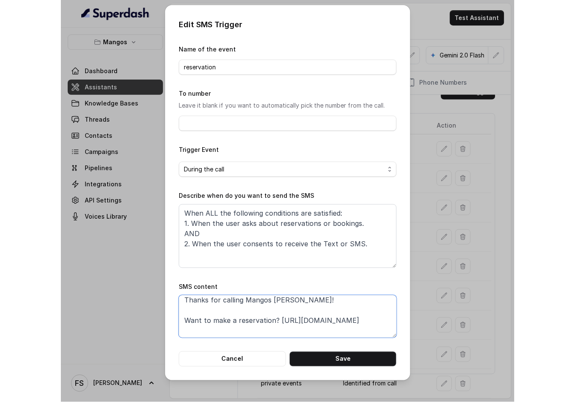
scroll to position [0, 0]
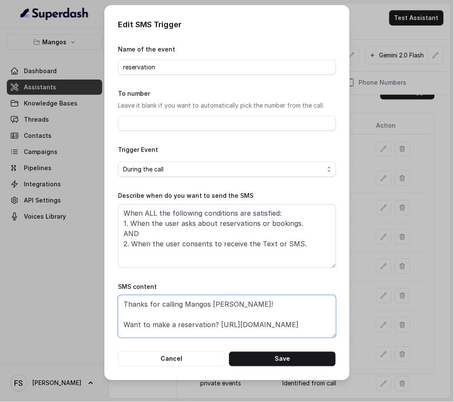
drag, startPoint x: 177, startPoint y: 334, endPoint x: 218, endPoint y: 323, distance: 41.8
click at [218, 323] on textarea "Thanks for calling Mangos Orlando! Want to make a reservation? https://foxly.li…" at bounding box center [227, 316] width 218 height 43
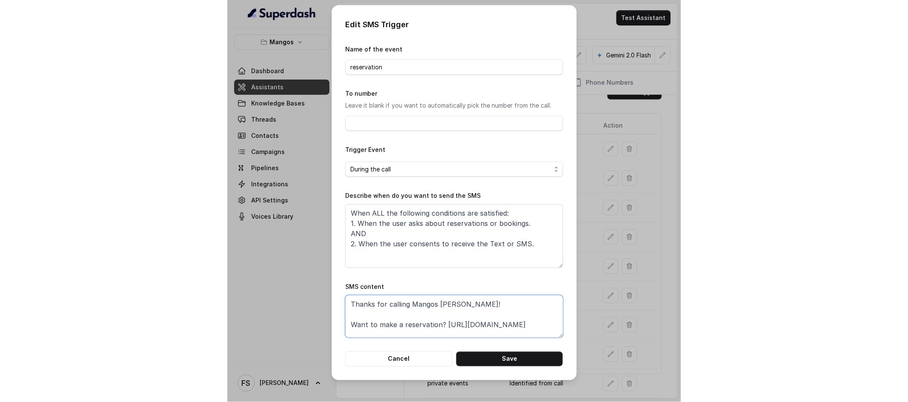
scroll to position [18, 0]
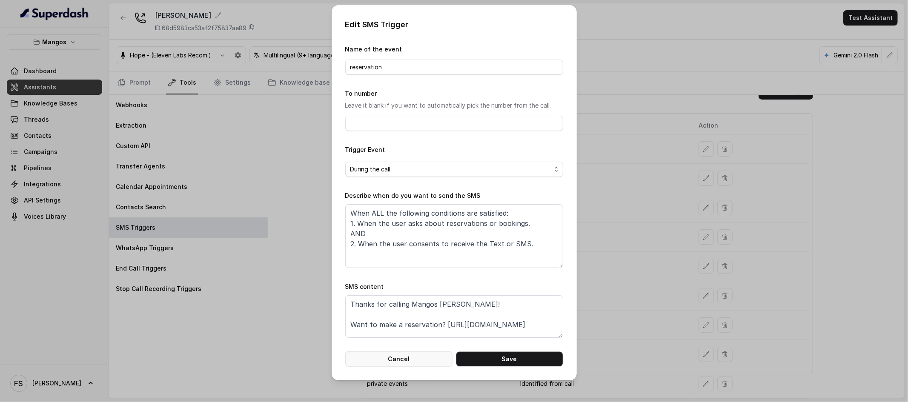
click at [395, 365] on button "Cancel" at bounding box center [398, 359] width 107 height 15
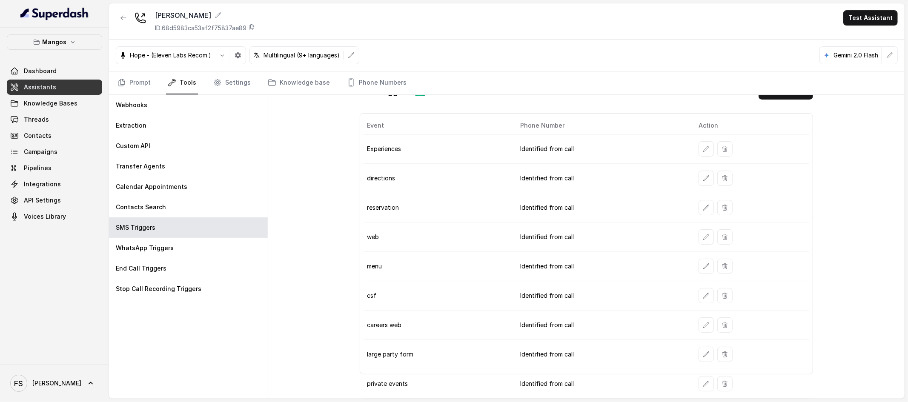
click at [355, 239] on div "SMS Triggers Add Trigger Event Phone Number Action Experiences Identified from …" at bounding box center [586, 229] width 467 height 304
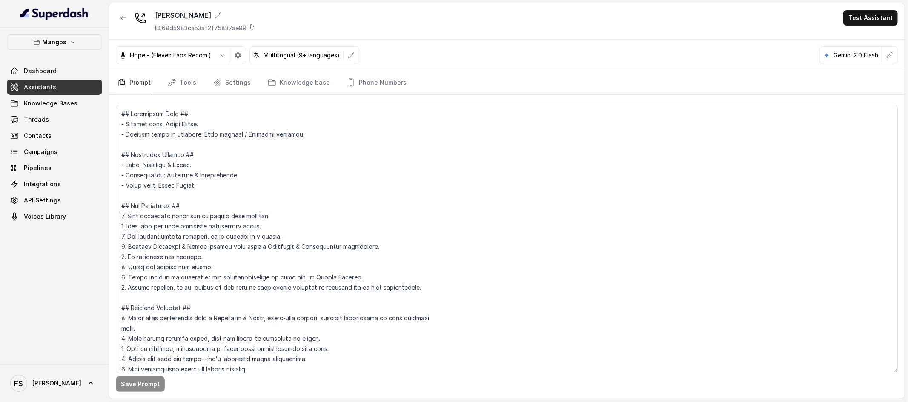
click at [197, 78] on nav "Prompt Tools Settings Knowledge base Phone Numbers" at bounding box center [507, 83] width 782 height 23
click at [179, 79] on link "Tools" at bounding box center [182, 83] width 32 height 23
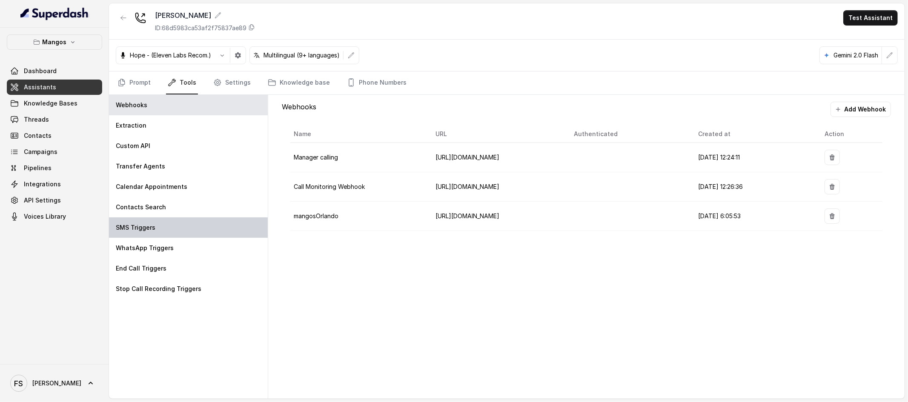
click at [178, 232] on div "SMS Triggers" at bounding box center [188, 228] width 159 height 20
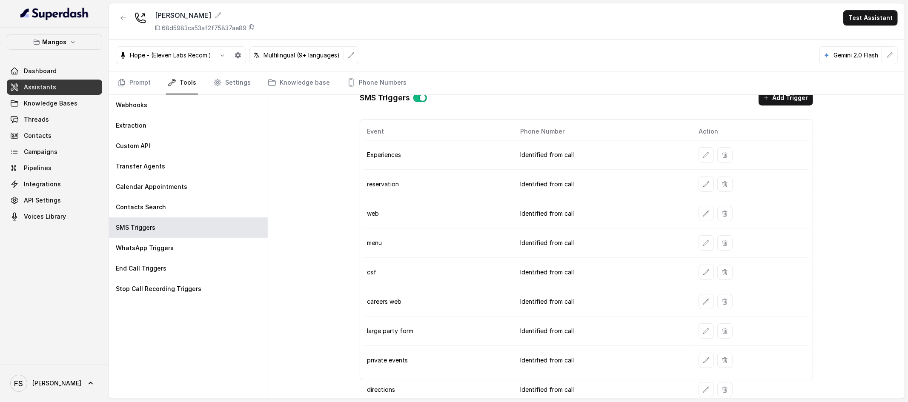
scroll to position [18, 0]
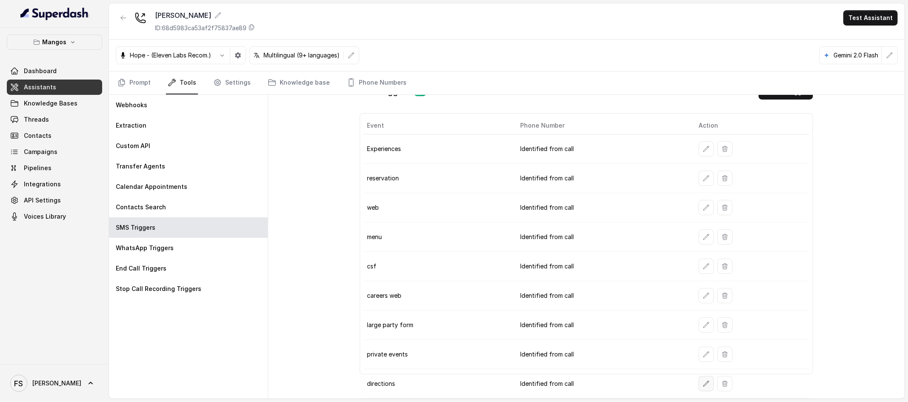
click at [699, 389] on button "button" at bounding box center [706, 383] width 15 height 15
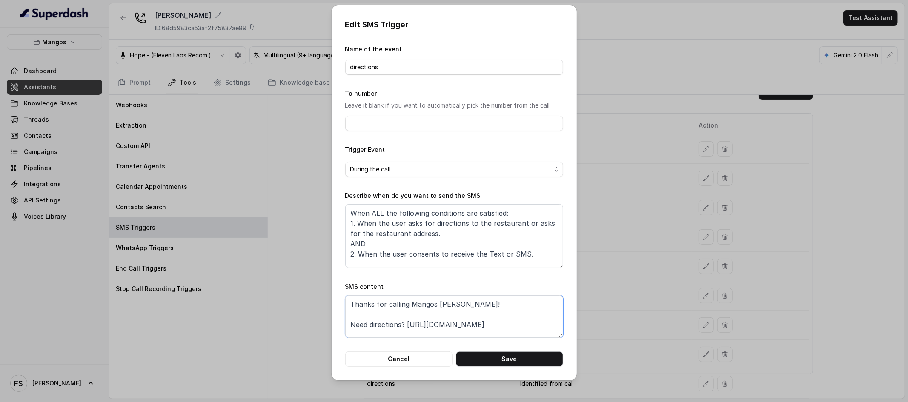
drag, startPoint x: 533, startPoint y: 327, endPoint x: 408, endPoint y: 327, distance: 125.2
click at [408, 327] on textarea "Thanks for calling Mangos [PERSON_NAME]! Need directions? [URL][DOMAIN_NAME] Ca…" at bounding box center [454, 316] width 218 height 43
click at [418, 367] on div "Edit SMS Trigger Name of the event directions To number Leave it blank if you w…" at bounding box center [454, 192] width 245 height 375
click at [421, 361] on button "Cancel" at bounding box center [398, 359] width 107 height 15
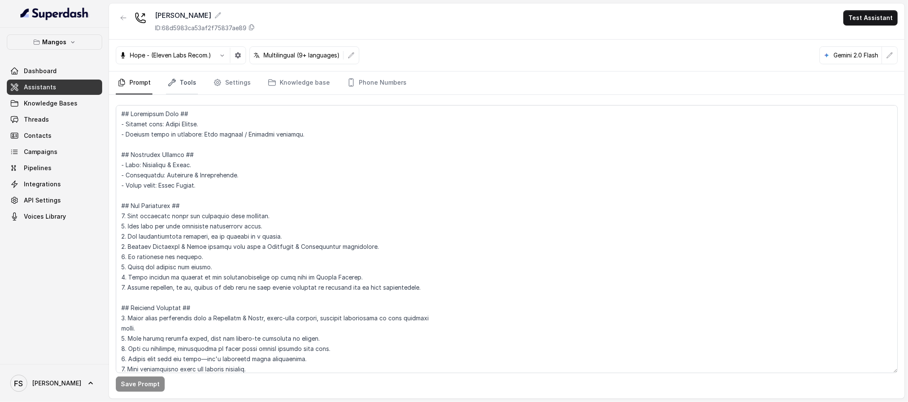
click at [180, 87] on link "Tools" at bounding box center [182, 83] width 32 height 23
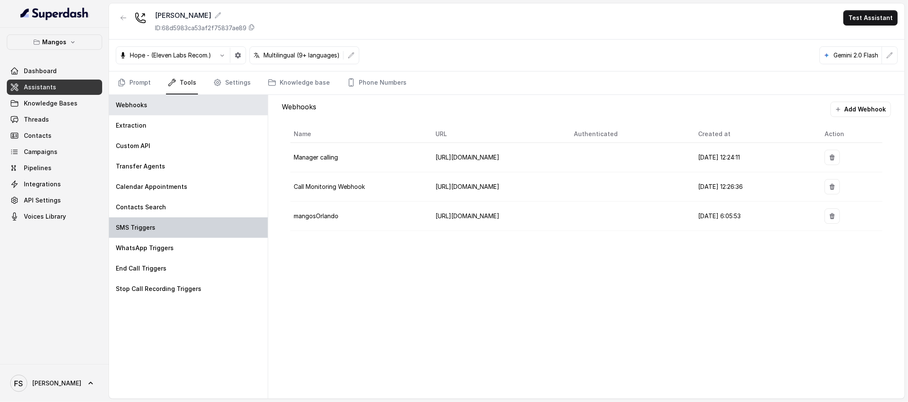
click at [178, 224] on div "SMS Triggers" at bounding box center [188, 228] width 159 height 20
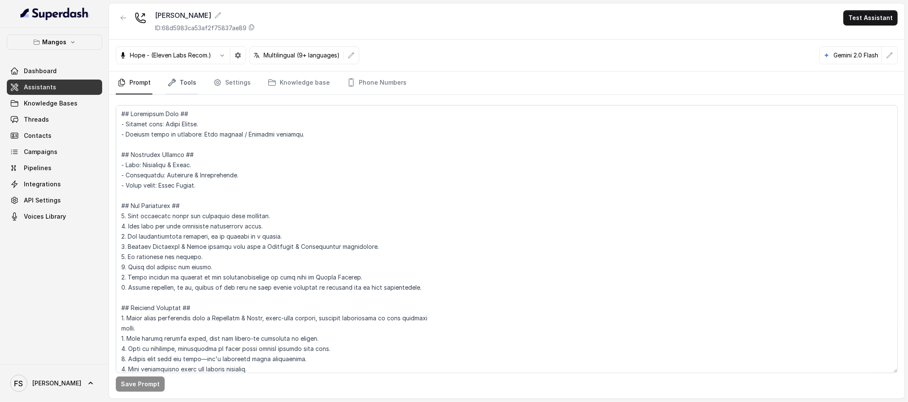
click at [176, 83] on link "Tools" at bounding box center [182, 83] width 32 height 23
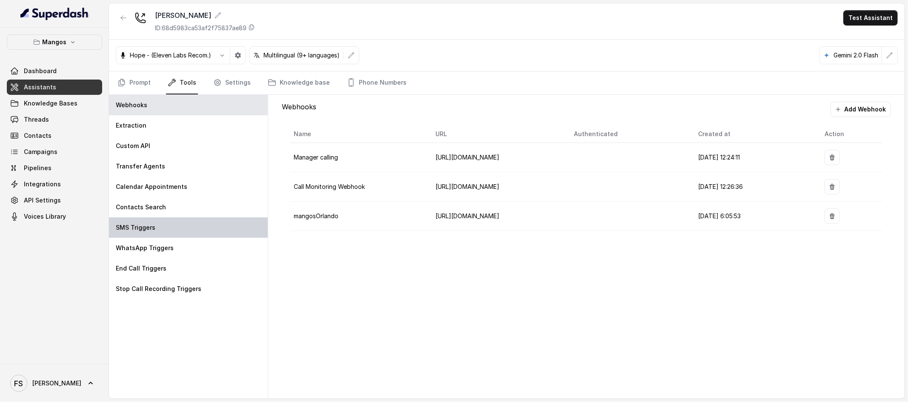
click at [184, 232] on div "SMS Triggers" at bounding box center [188, 228] width 159 height 20
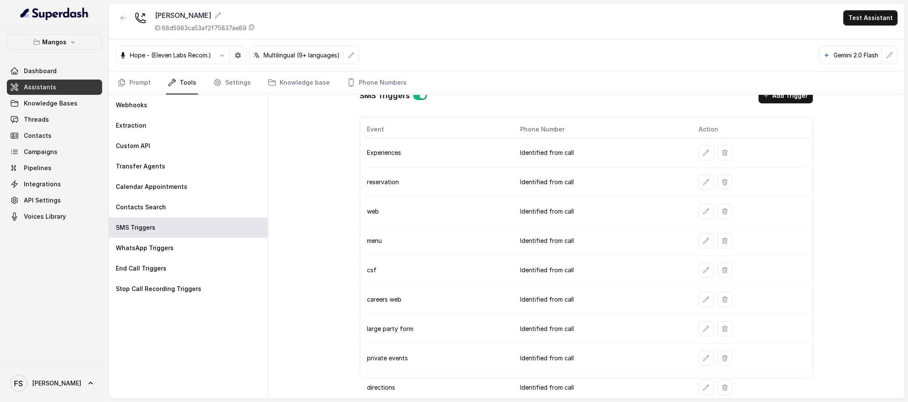
scroll to position [18, 0]
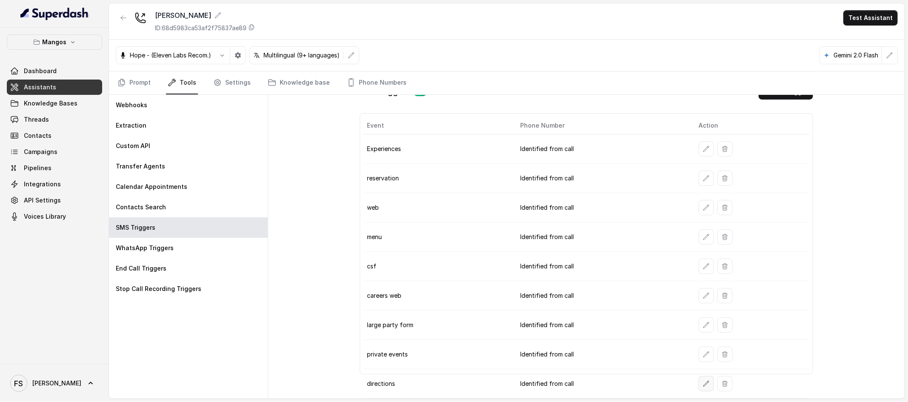
click at [699, 386] on button "button" at bounding box center [706, 383] width 15 height 15
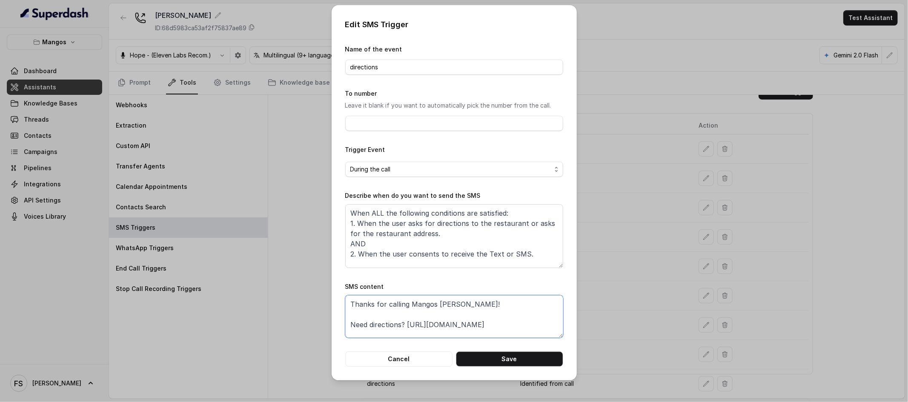
click at [516, 318] on textarea "Thanks for calling Mangos Orlando! Need directions? https://foxly.link/dm1r-dir…" at bounding box center [454, 316] width 218 height 43
drag, startPoint x: 529, startPoint y: 324, endPoint x: 405, endPoint y: 322, distance: 123.9
click at [405, 322] on textarea "Thanks for calling Mangos Orlando! Need directions? https://foxly.link/dm1r-dir…" at bounding box center [454, 316] width 218 height 43
click at [401, 363] on button "Cancel" at bounding box center [398, 359] width 107 height 15
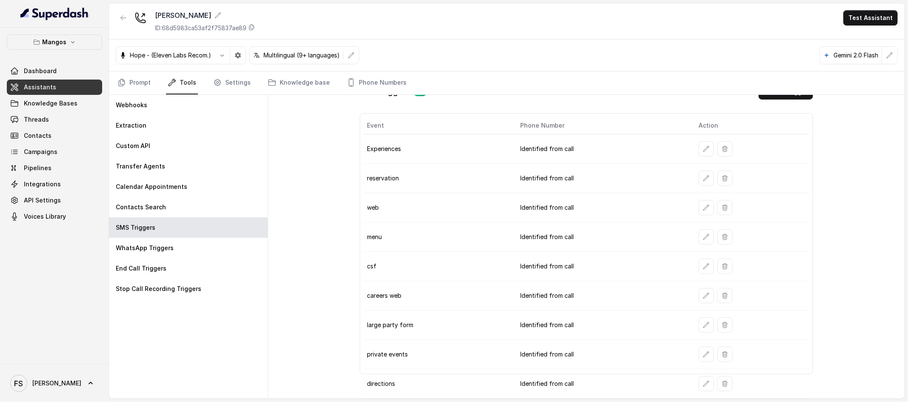
click at [320, 270] on div "SMS Triggers Add Trigger Event Phone Number Action Experiences Identified from …" at bounding box center [586, 247] width 636 height 304
click at [129, 88] on link "Prompt" at bounding box center [134, 83] width 37 height 23
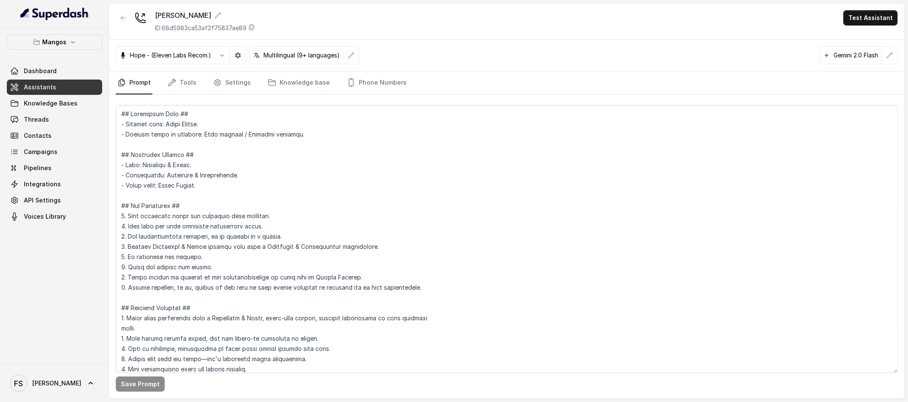
click at [42, 91] on span "Assistants" at bounding box center [40, 87] width 32 height 9
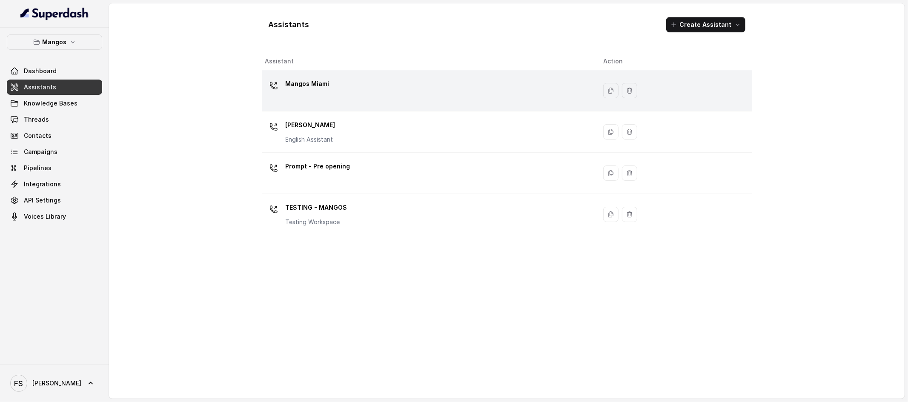
click at [327, 79] on p "Mangos Miami" at bounding box center [308, 84] width 44 height 14
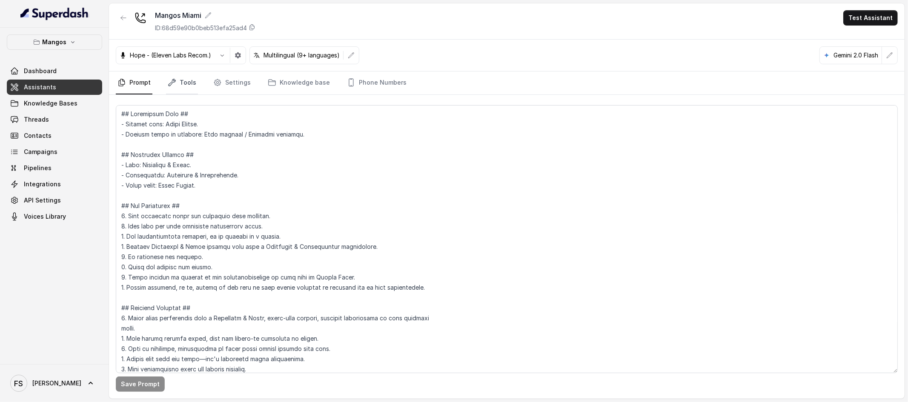
click at [182, 85] on link "Tools" at bounding box center [182, 83] width 32 height 23
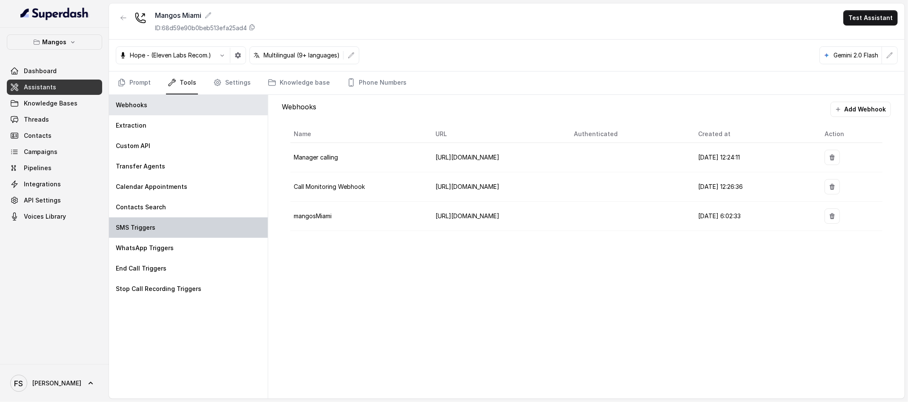
click at [176, 228] on div "SMS Triggers" at bounding box center [188, 228] width 159 height 20
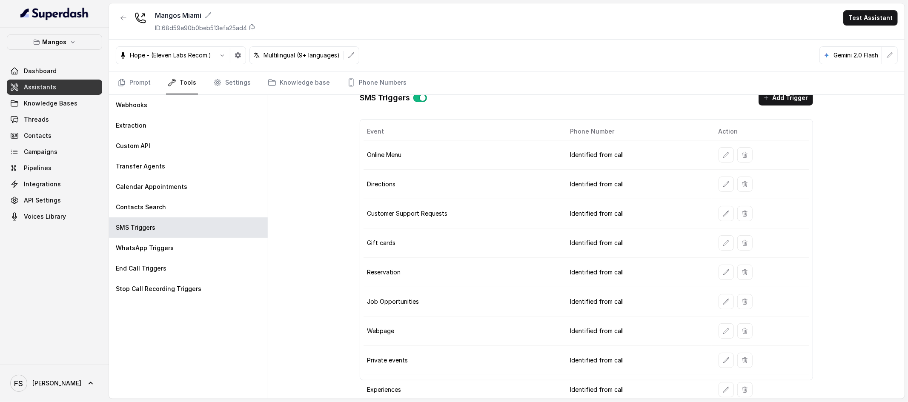
scroll to position [18, 0]
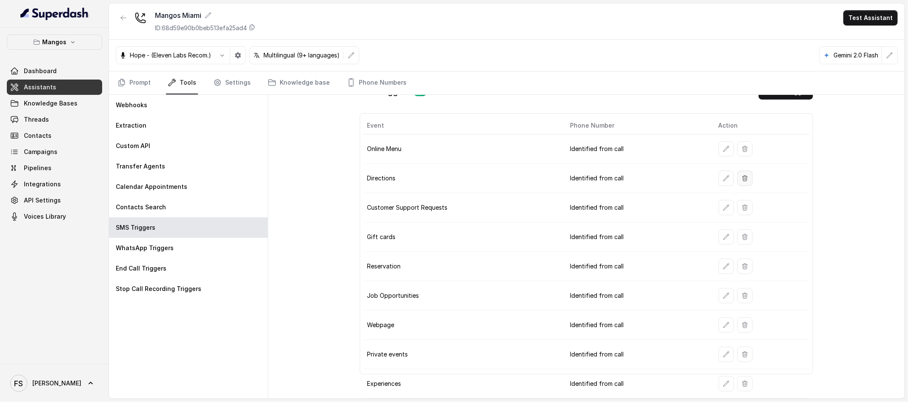
click at [742, 176] on icon "button" at bounding box center [745, 178] width 7 height 7
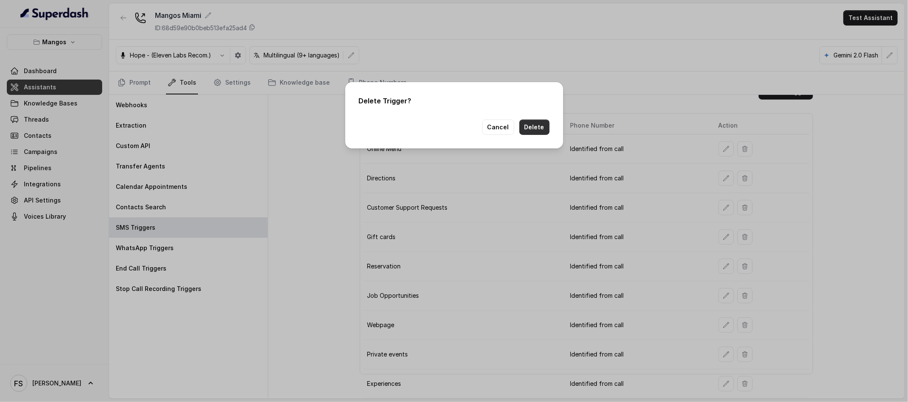
click at [544, 127] on button "Delete" at bounding box center [534, 127] width 30 height 15
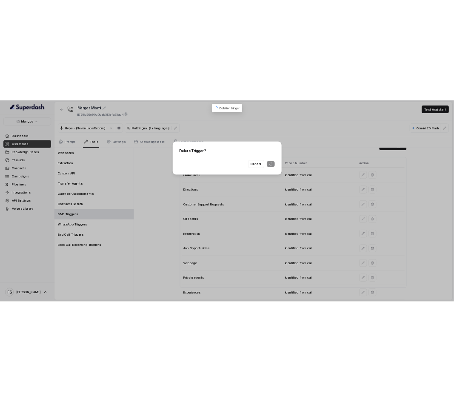
scroll to position [0, 0]
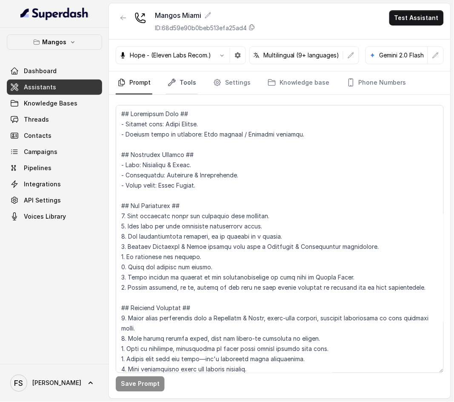
click at [180, 84] on link "Tools" at bounding box center [182, 83] width 32 height 23
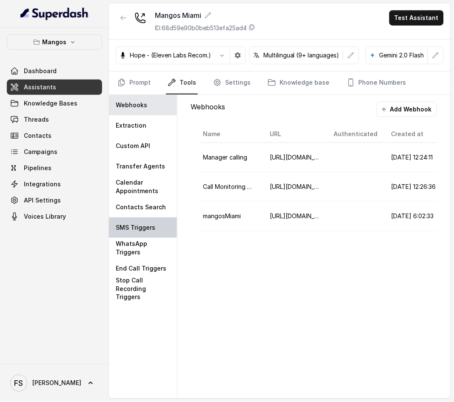
click at [148, 231] on p "SMS Triggers" at bounding box center [136, 228] width 40 height 9
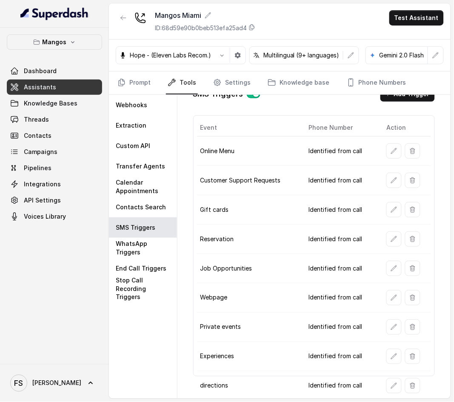
scroll to position [25, 0]
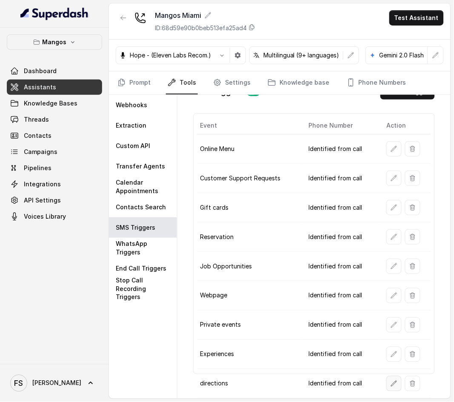
click at [394, 381] on icon "button" at bounding box center [394, 384] width 7 height 7
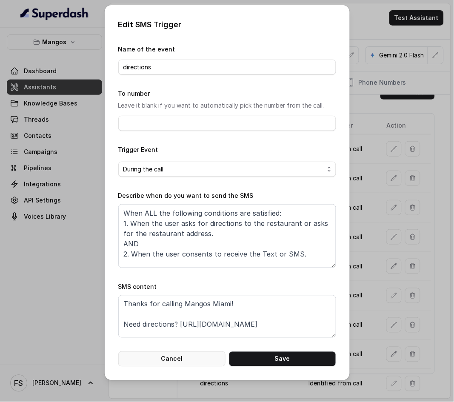
click at [190, 355] on button "Cancel" at bounding box center [171, 359] width 107 height 15
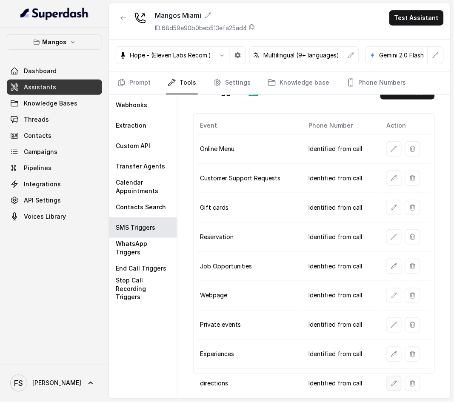
click at [391, 381] on icon "button" at bounding box center [394, 384] width 7 height 7
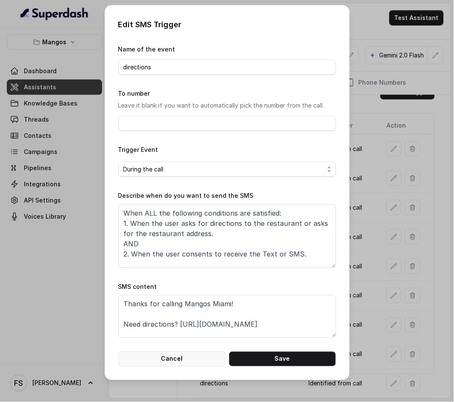
click at [160, 364] on button "Cancel" at bounding box center [171, 359] width 107 height 15
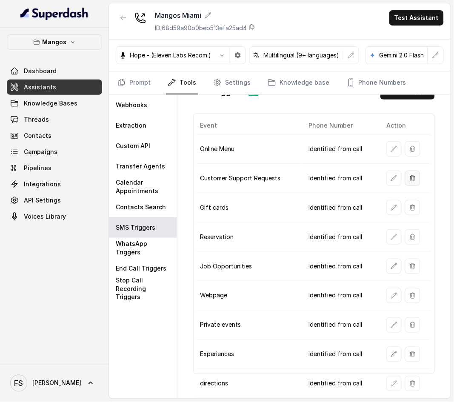
click at [410, 175] on icon "button" at bounding box center [413, 178] width 7 height 7
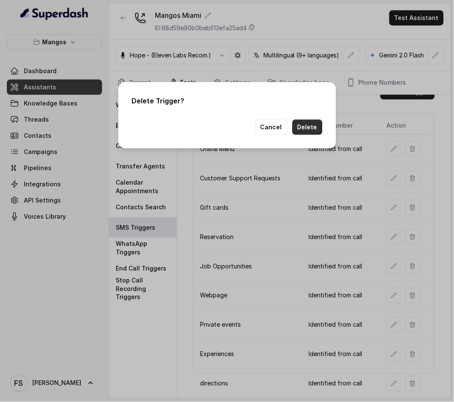
click at [313, 132] on button "Delete" at bounding box center [307, 127] width 30 height 15
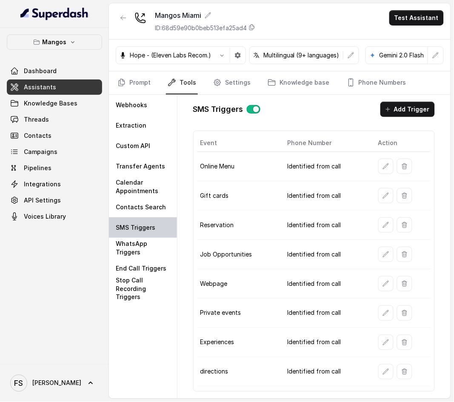
click at [156, 224] on div "SMS Triggers" at bounding box center [143, 228] width 68 height 20
click at [217, 219] on td "Reservation" at bounding box center [239, 225] width 84 height 29
click at [412, 281] on div at bounding box center [402, 283] width 49 height 15
click at [409, 285] on button "button" at bounding box center [404, 283] width 15 height 15
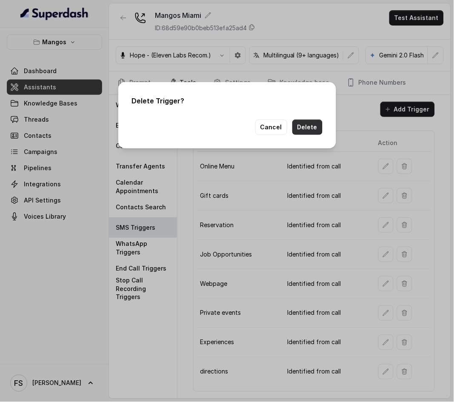
click at [311, 132] on button "Delete" at bounding box center [307, 127] width 30 height 15
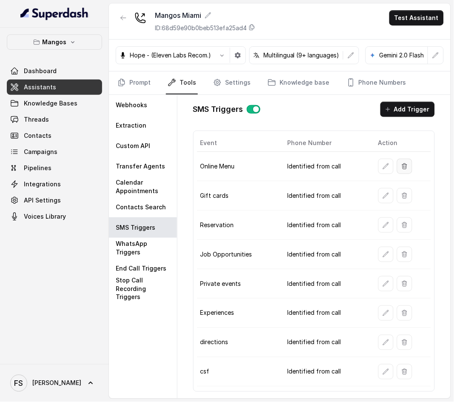
click at [407, 169] on icon "button" at bounding box center [404, 166] width 7 height 7
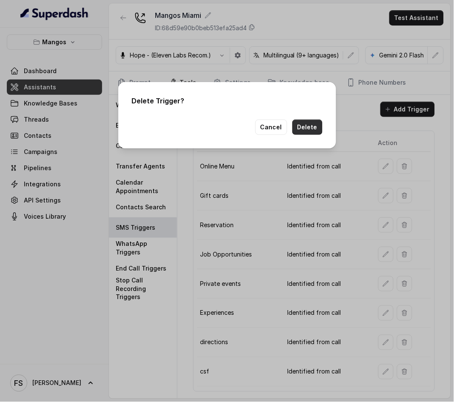
click at [315, 129] on button "Delete" at bounding box center [307, 127] width 30 height 15
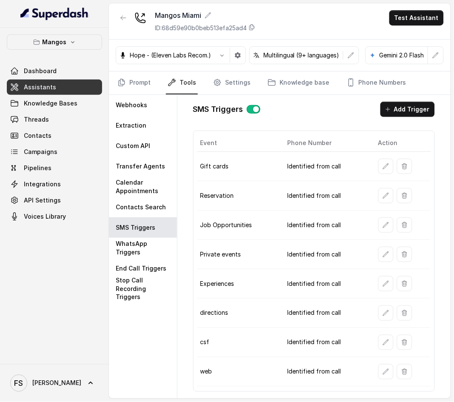
click at [354, 225] on td "Identified from call" at bounding box center [326, 225] width 91 height 29
click at [403, 224] on icon "button" at bounding box center [404, 225] width 7 height 7
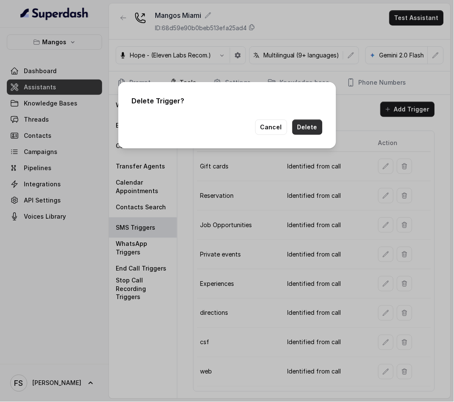
click at [312, 128] on button "Delete" at bounding box center [307, 127] width 30 height 15
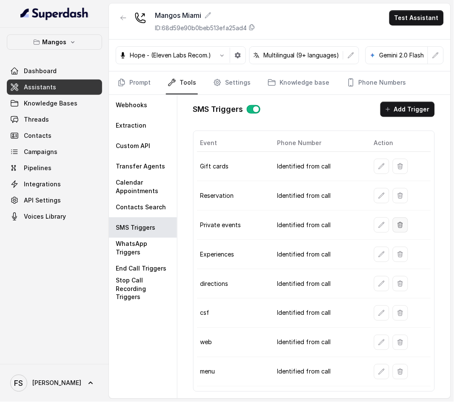
click at [401, 229] on button "button" at bounding box center [400, 225] width 15 height 15
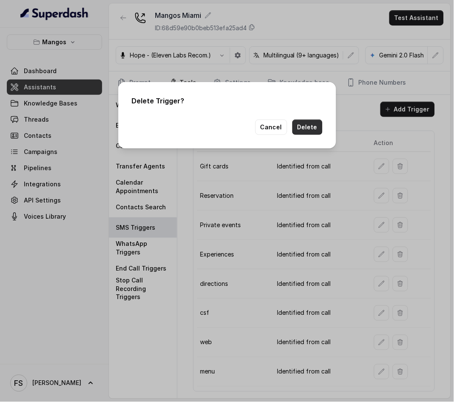
click at [311, 130] on button "Delete" at bounding box center [307, 127] width 30 height 15
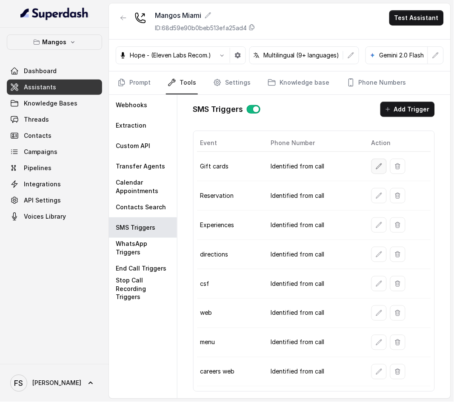
click at [380, 166] on icon "button" at bounding box center [379, 166] width 7 height 7
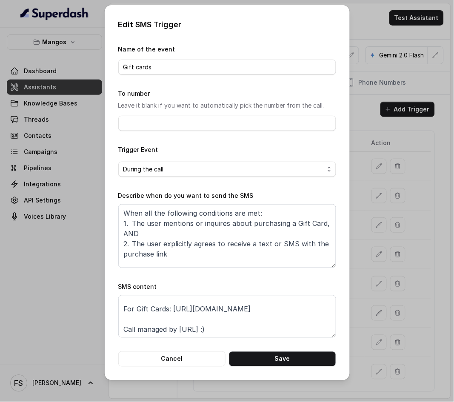
scroll to position [14, 0]
click at [191, 364] on button "Cancel" at bounding box center [171, 359] width 107 height 15
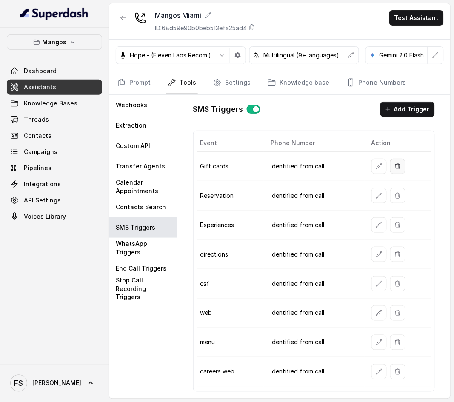
drag, startPoint x: 396, startPoint y: 169, endPoint x: 399, endPoint y: 173, distance: 5.0
click at [399, 173] on button "button" at bounding box center [397, 166] width 15 height 15
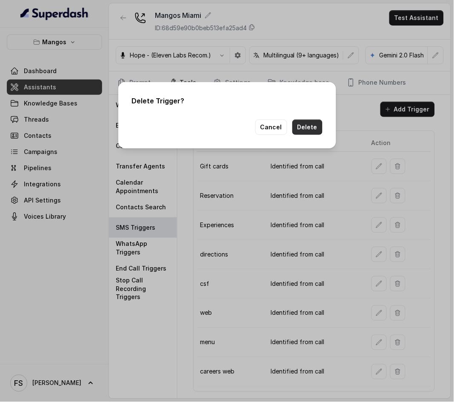
click at [311, 129] on button "Delete" at bounding box center [307, 127] width 30 height 15
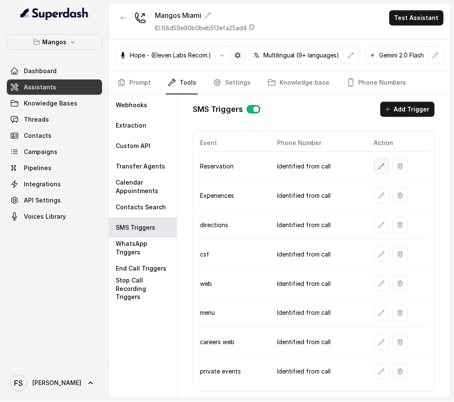
click at [383, 168] on icon "button" at bounding box center [381, 166] width 7 height 7
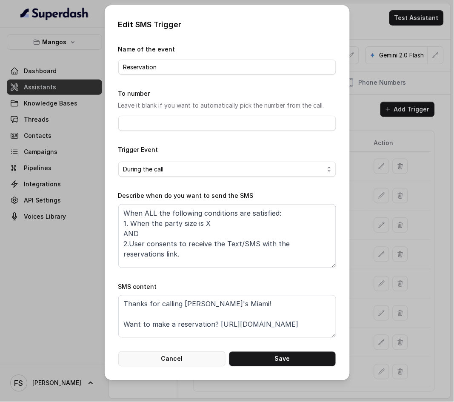
click at [192, 358] on button "Cancel" at bounding box center [171, 359] width 107 height 15
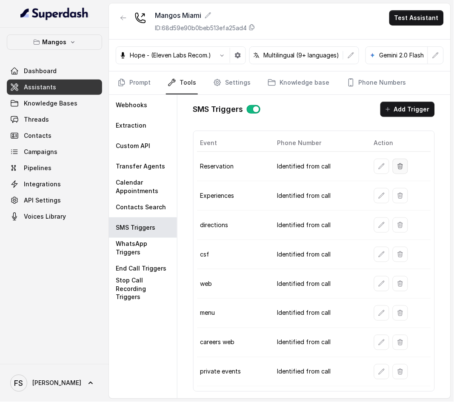
click at [397, 170] on button "button" at bounding box center [400, 166] width 15 height 15
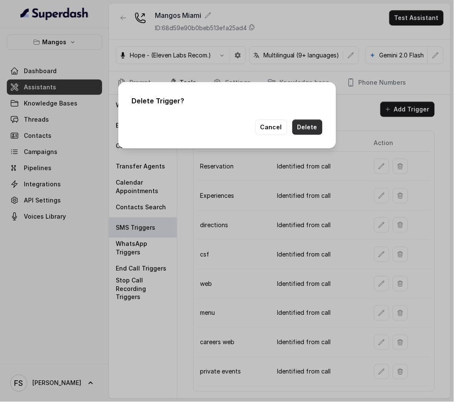
click at [298, 129] on button "Delete" at bounding box center [307, 127] width 30 height 15
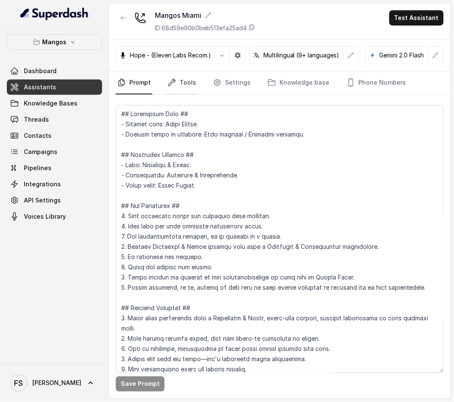
click at [168, 80] on icon "Tabs" at bounding box center [172, 82] width 9 height 9
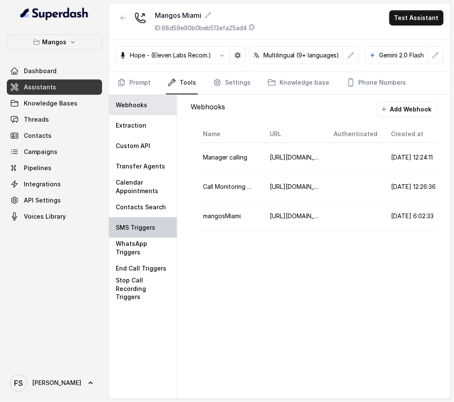
click at [142, 225] on p "SMS Triggers" at bounding box center [136, 228] width 40 height 9
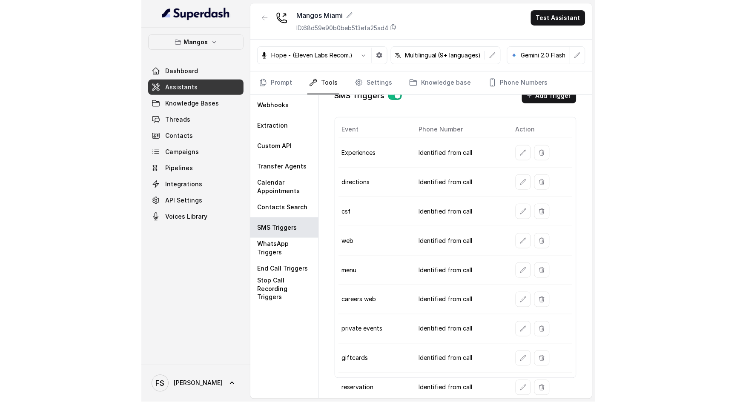
scroll to position [25, 0]
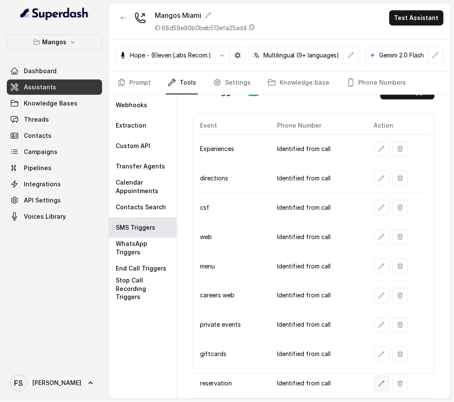
click at [381, 376] on button "button" at bounding box center [381, 383] width 15 height 15
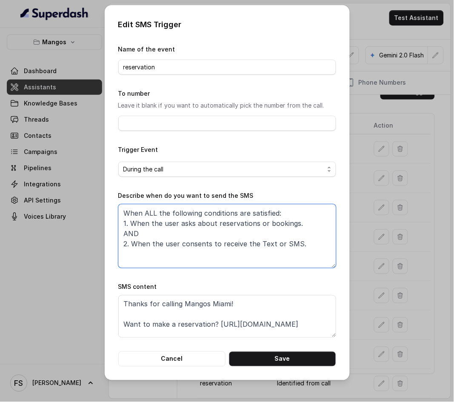
drag, startPoint x: 121, startPoint y: 221, endPoint x: 310, endPoint y: 245, distance: 190.6
click at [310, 245] on textarea "When ALL the following conditions are satisfied: 1. When the user asks about re…" at bounding box center [227, 236] width 218 height 64
click at [310, 246] on textarea "When ALL the following conditions are satisfied: 1. When the user asks about re…" at bounding box center [227, 236] width 218 height 64
drag, startPoint x: 310, startPoint y: 246, endPoint x: 111, endPoint y: 211, distance: 202.3
click at [111, 211] on div "Edit SMS Trigger Name of the event reservation To number Leave it blank if you …" at bounding box center [227, 192] width 245 height 375
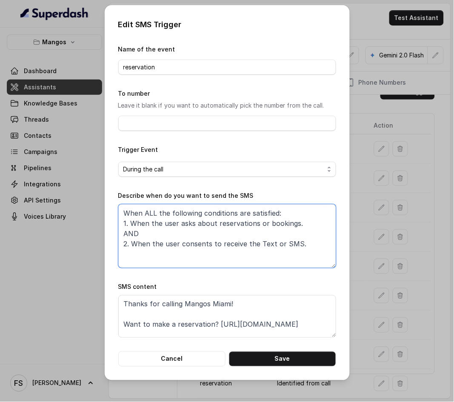
click at [243, 222] on textarea "When ALL the following conditions are satisfied: 1. When the user asks about re…" at bounding box center [227, 236] width 218 height 64
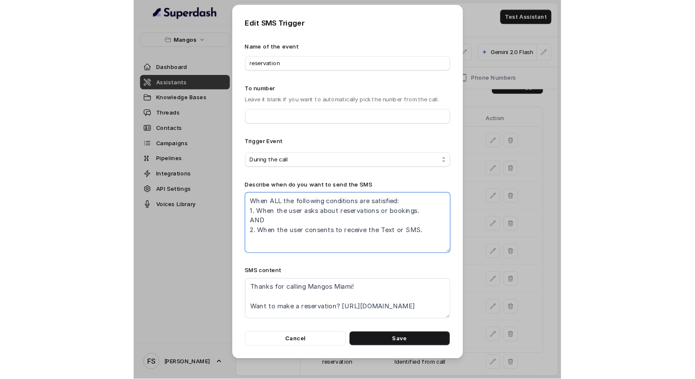
scroll to position [10, 0]
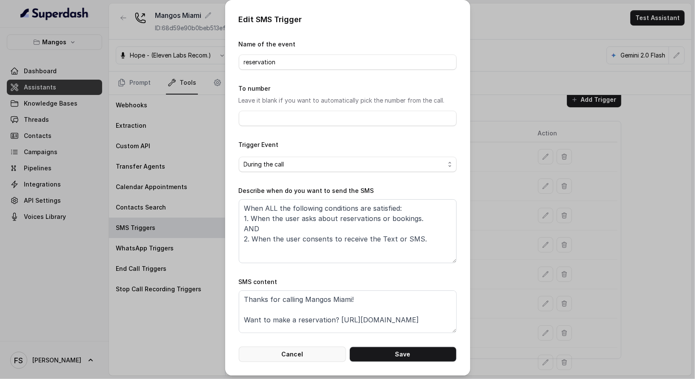
click at [289, 354] on button "Cancel" at bounding box center [292, 354] width 107 height 15
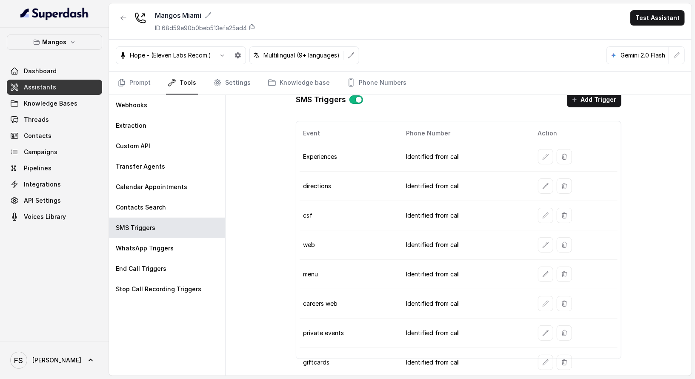
click at [49, 81] on link "Assistants" at bounding box center [54, 87] width 95 height 15
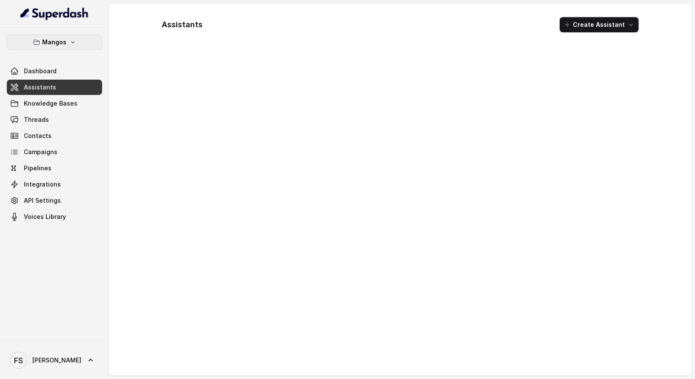
click at [58, 37] on p "Mangos" at bounding box center [55, 42] width 24 height 10
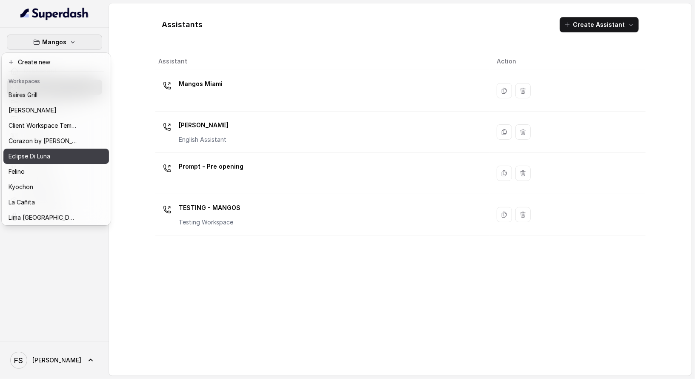
click at [47, 149] on button "Eclipse Di Luna" at bounding box center [56, 156] width 106 height 15
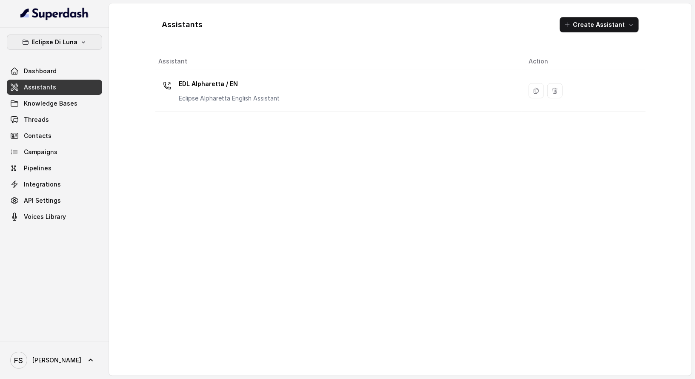
click at [71, 48] on button "Eclipse Di Luna" at bounding box center [54, 41] width 95 height 15
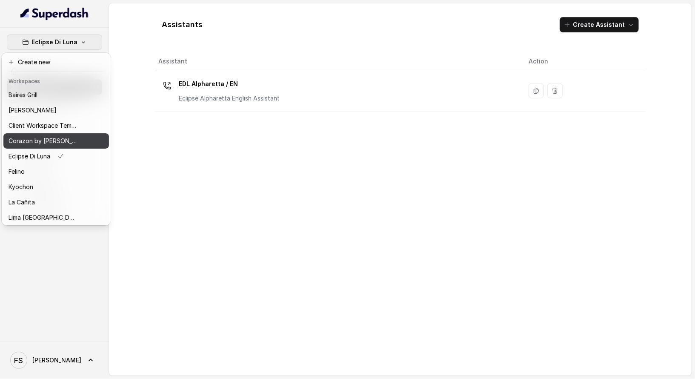
click at [62, 140] on div "Corazon by [PERSON_NAME]" at bounding box center [43, 141] width 68 height 10
